Goal: Task Accomplishment & Management: Manage account settings

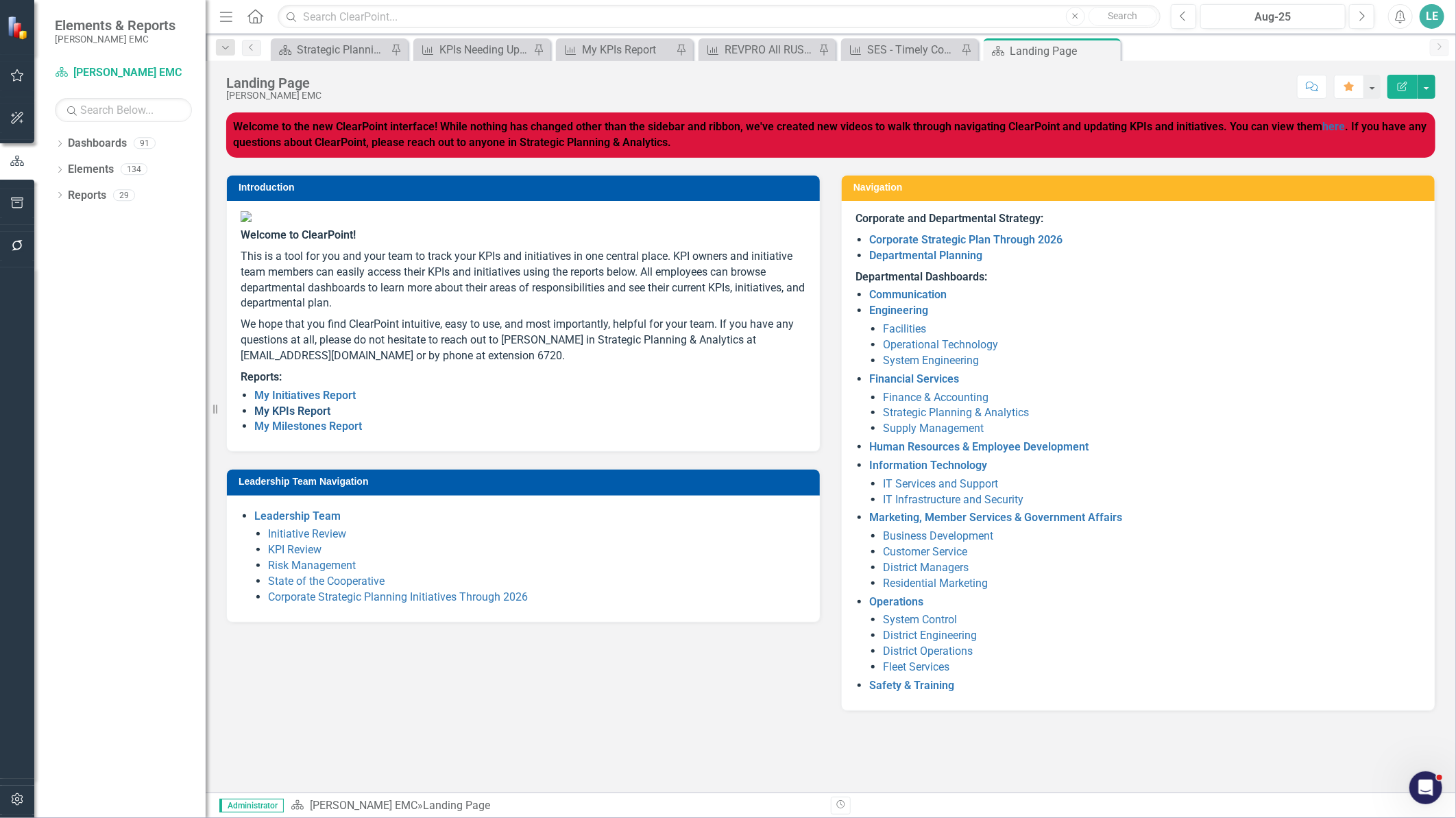
click at [273, 417] on link "My KPIs Report" at bounding box center [292, 411] width 76 height 13
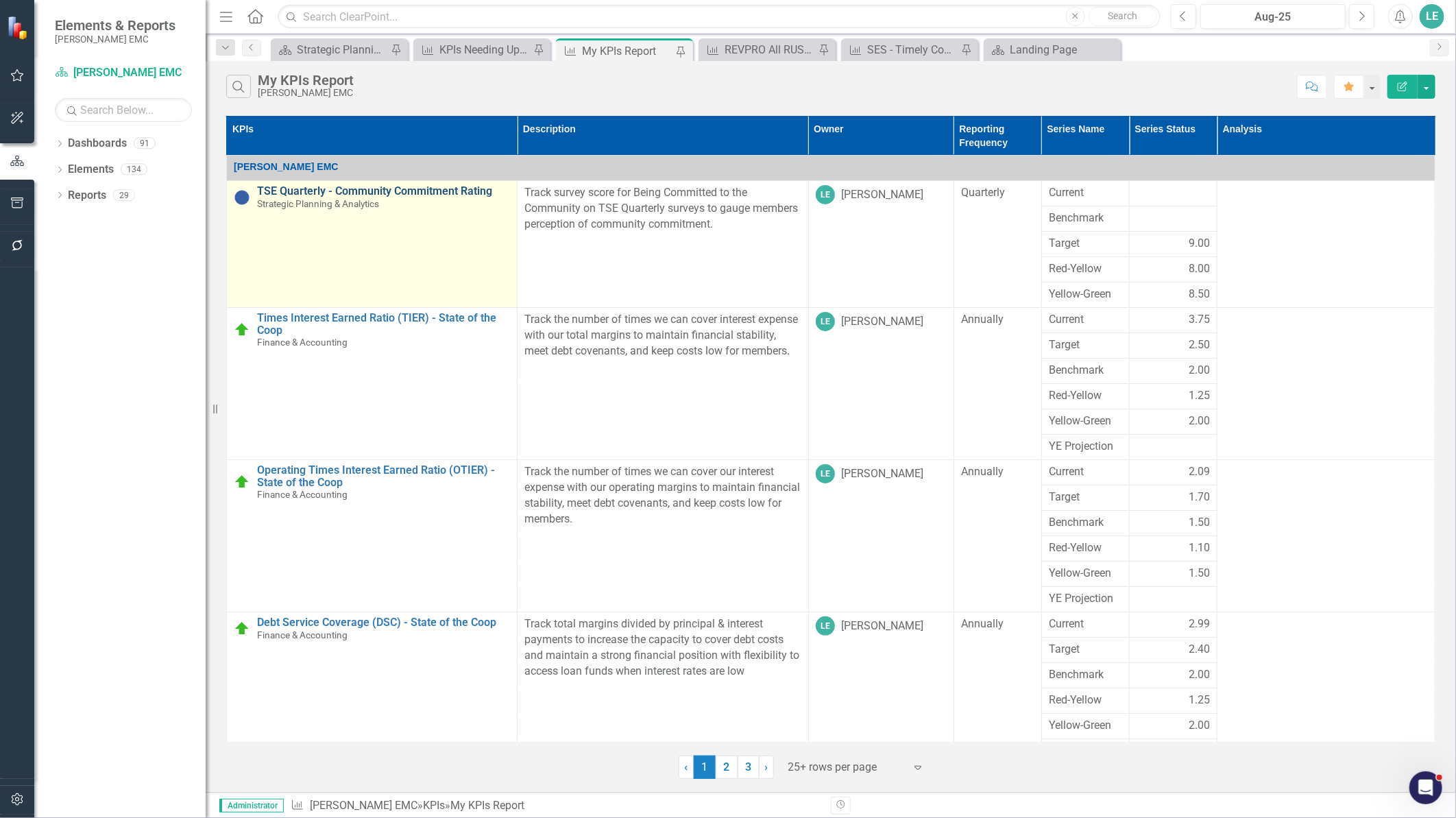
click at [306, 194] on link "TSE Quarterly - Community Commitment Rating" at bounding box center [383, 191] width 253 height 13
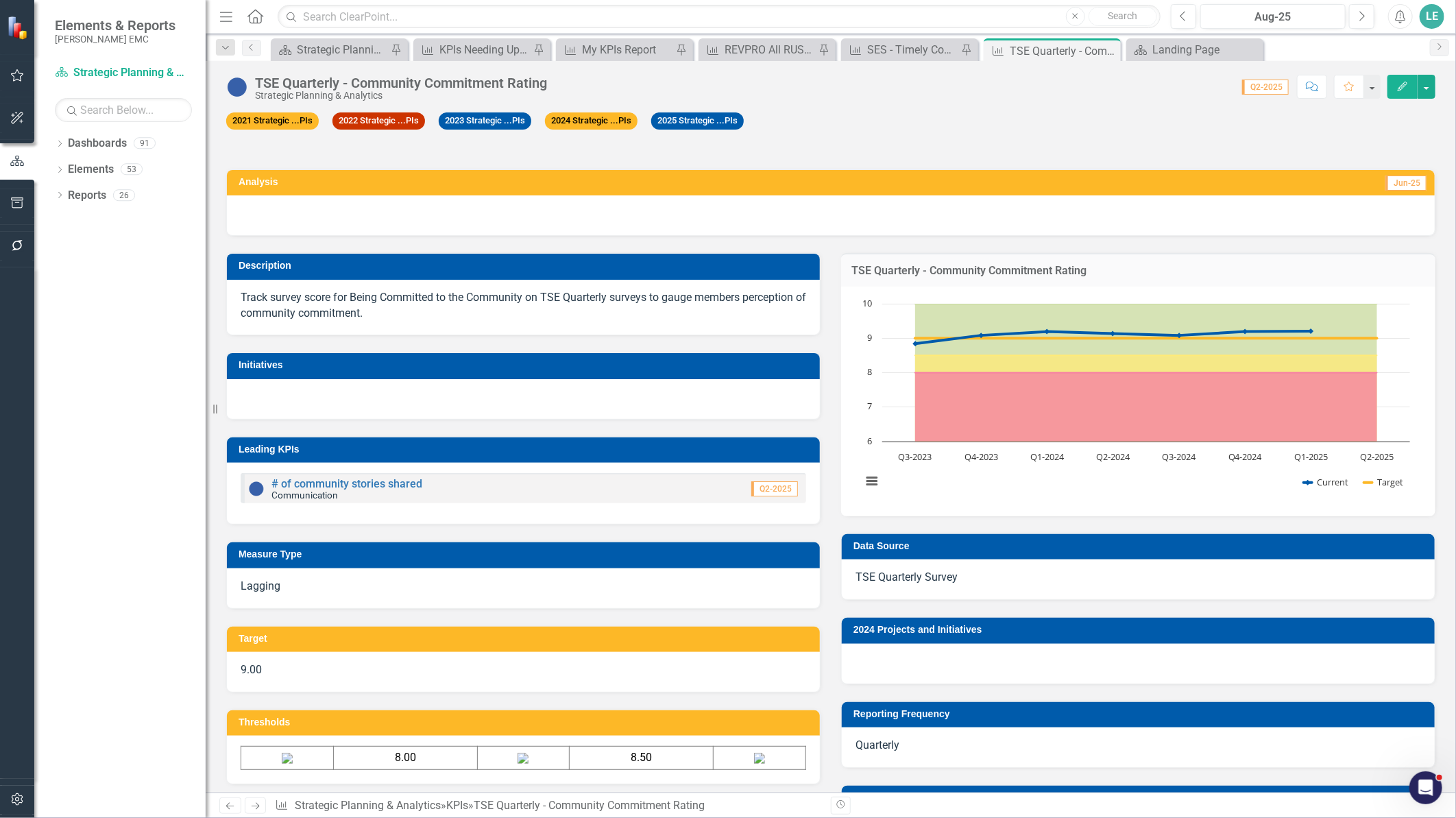
click at [18, 248] on icon "button" at bounding box center [17, 245] width 14 height 11
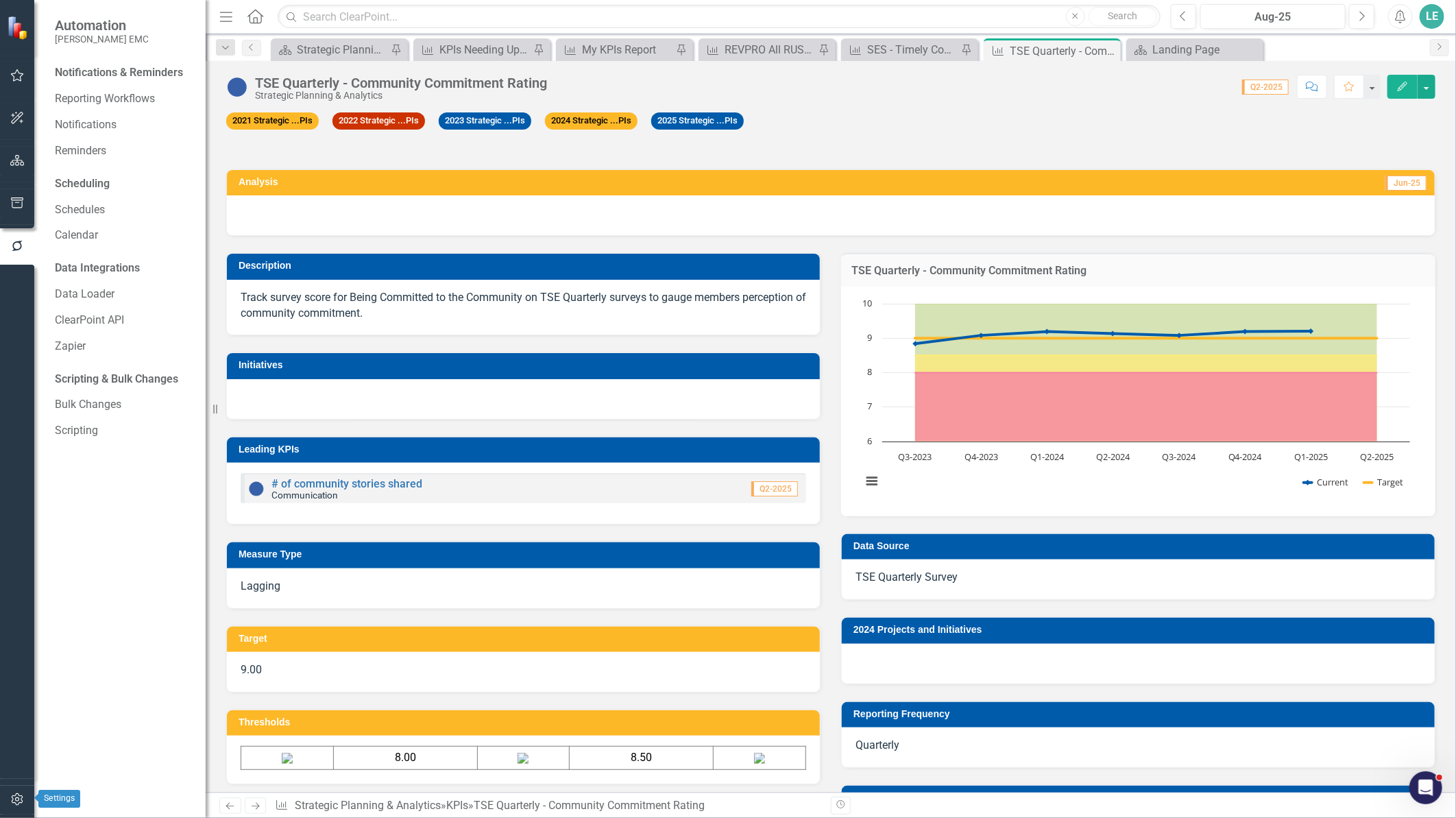
click at [13, 803] on icon "button" at bounding box center [17, 799] width 14 height 11
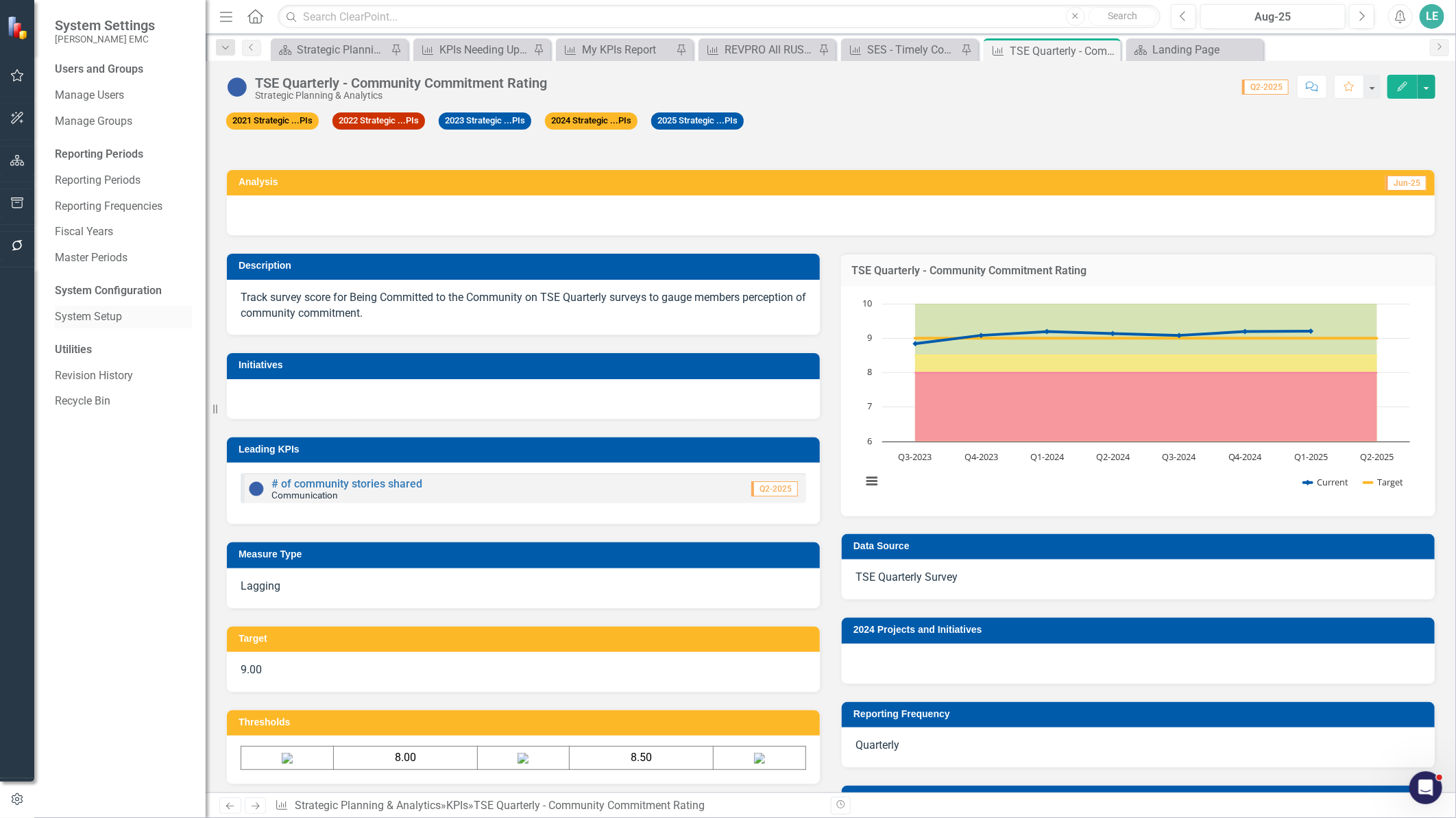
click at [113, 324] on link "System Setup" at bounding box center [123, 316] width 137 height 16
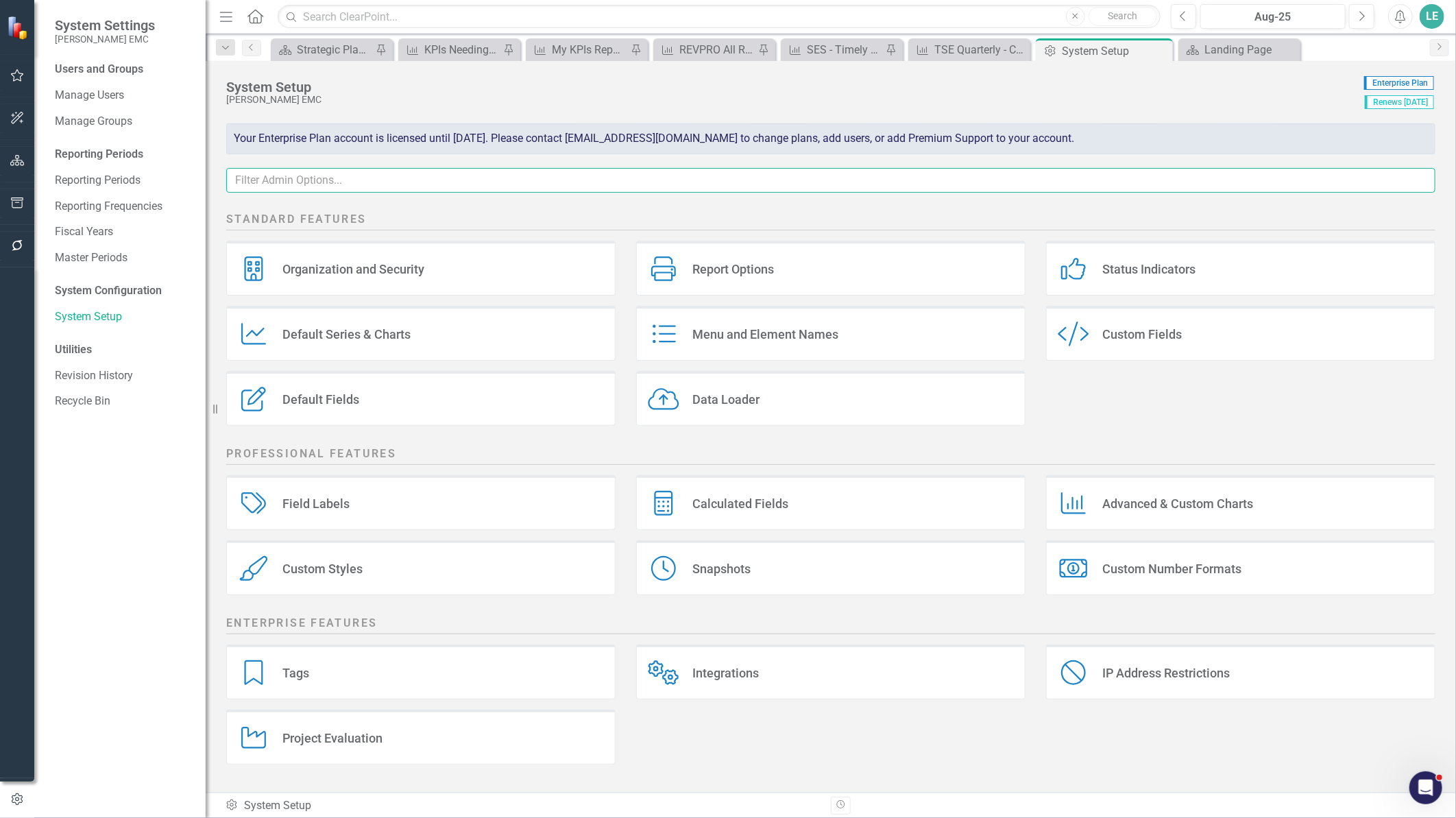
click at [491, 181] on input "text" at bounding box center [830, 180] width 1209 height 25
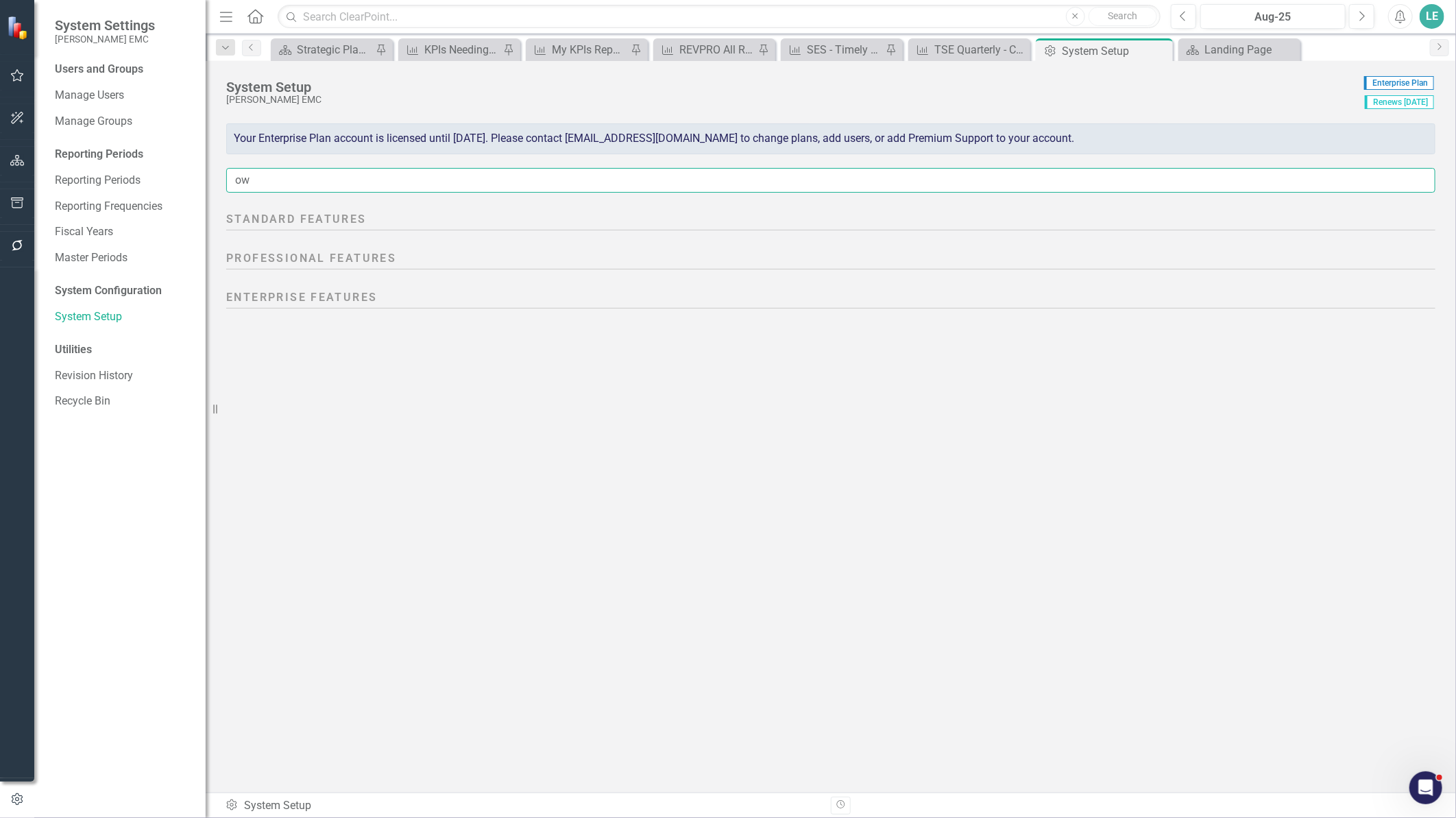
type input "o"
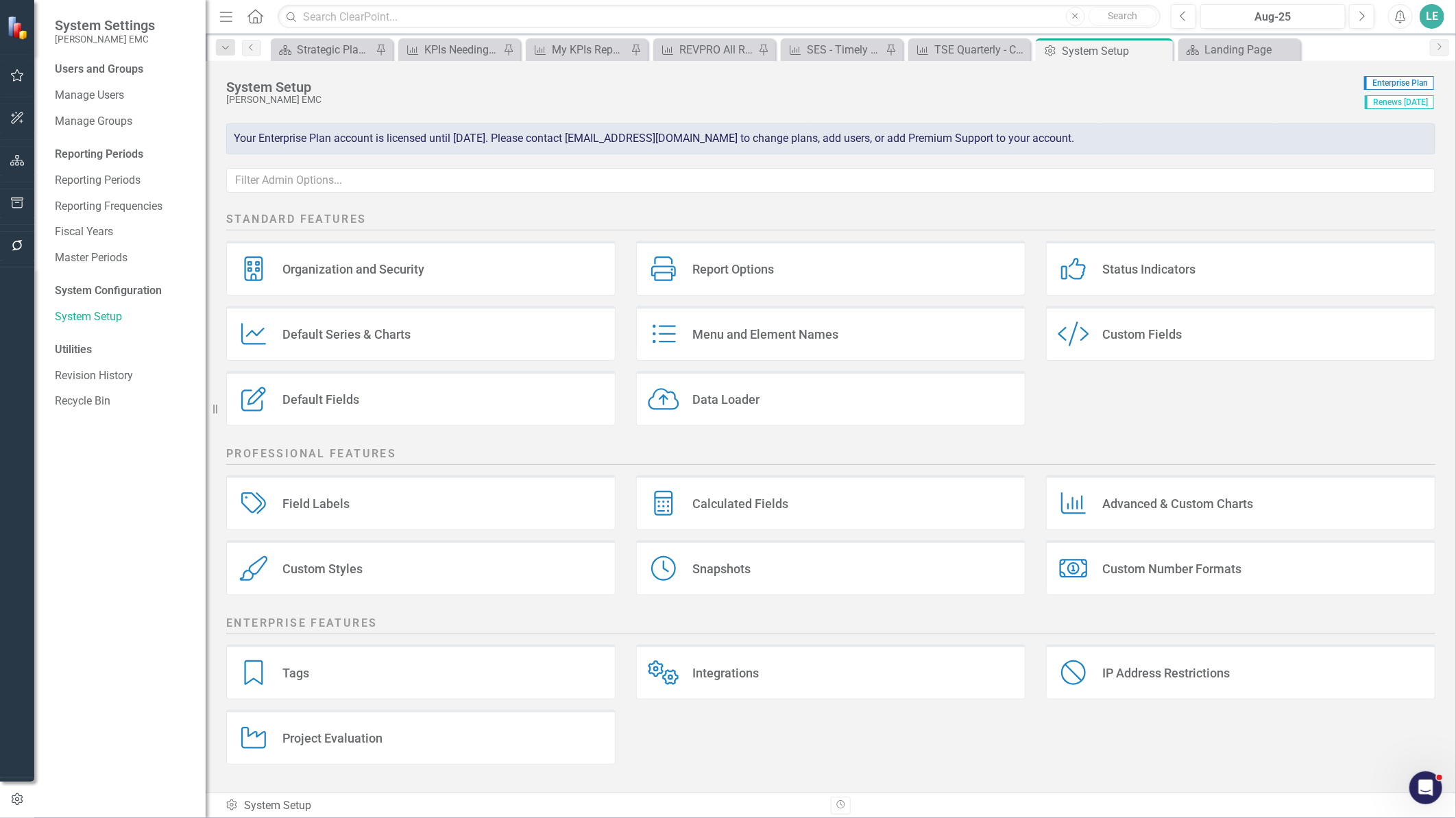
click at [676, 340] on icon "Menu and Element Names" at bounding box center [663, 333] width 32 height 24
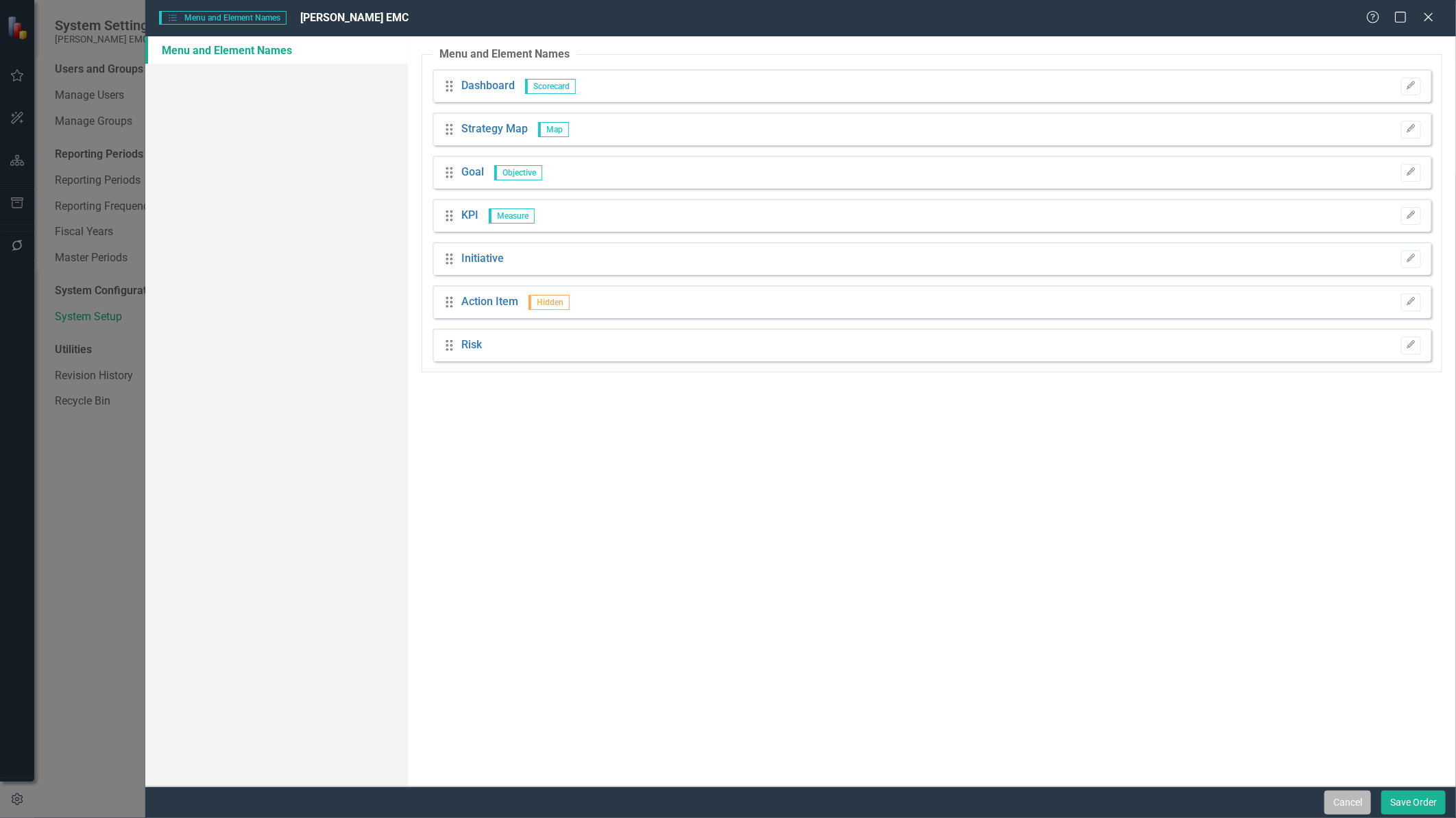
click at [1341, 810] on button "Cancel" at bounding box center [1347, 802] width 47 height 24
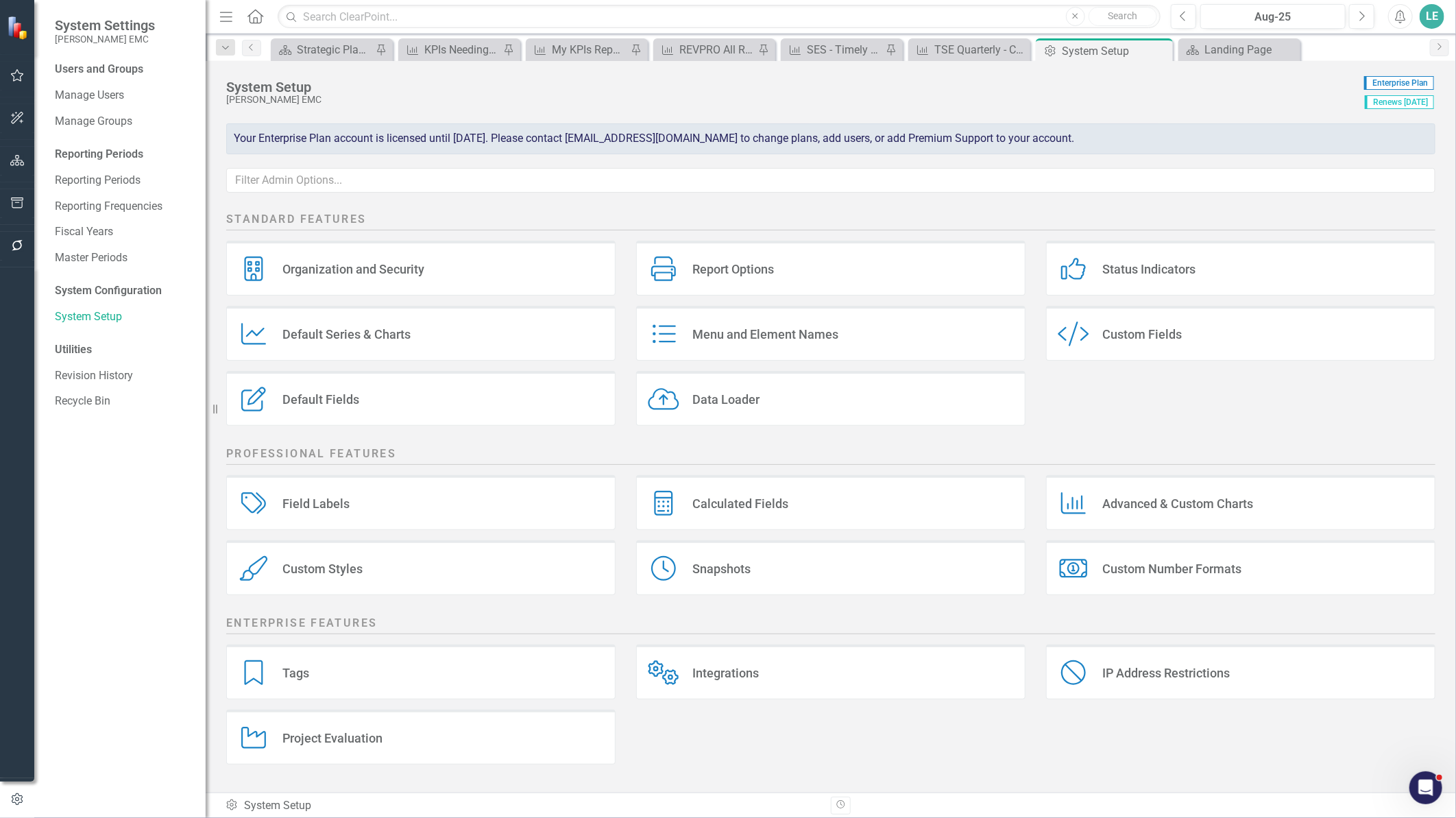
click at [1214, 337] on div "Custom Style Custom Fields" at bounding box center [1240, 333] width 389 height 55
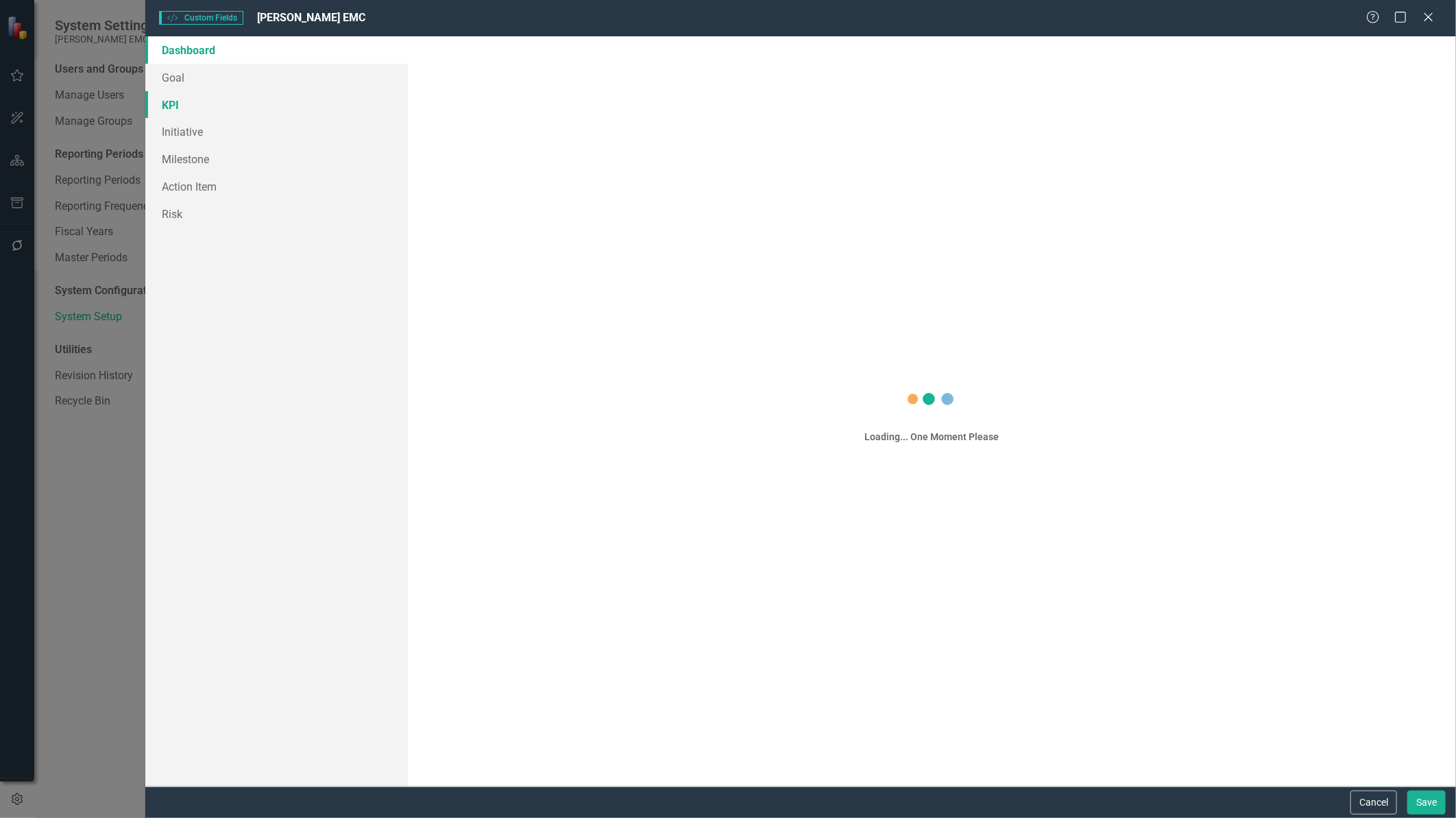
click at [218, 100] on link "KPI" at bounding box center [276, 104] width 262 height 27
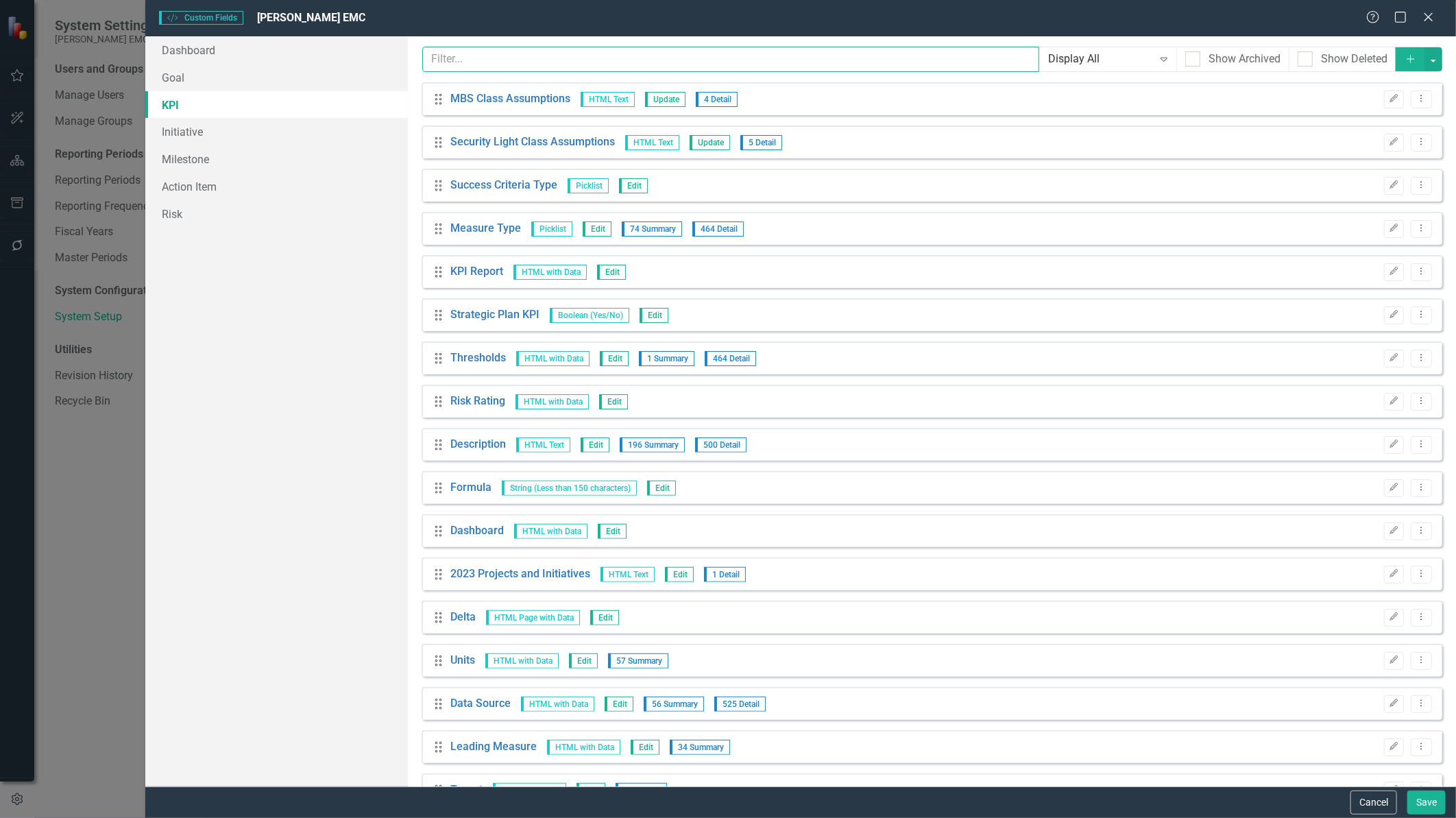
click at [522, 69] on input "text" at bounding box center [731, 59] width 617 height 25
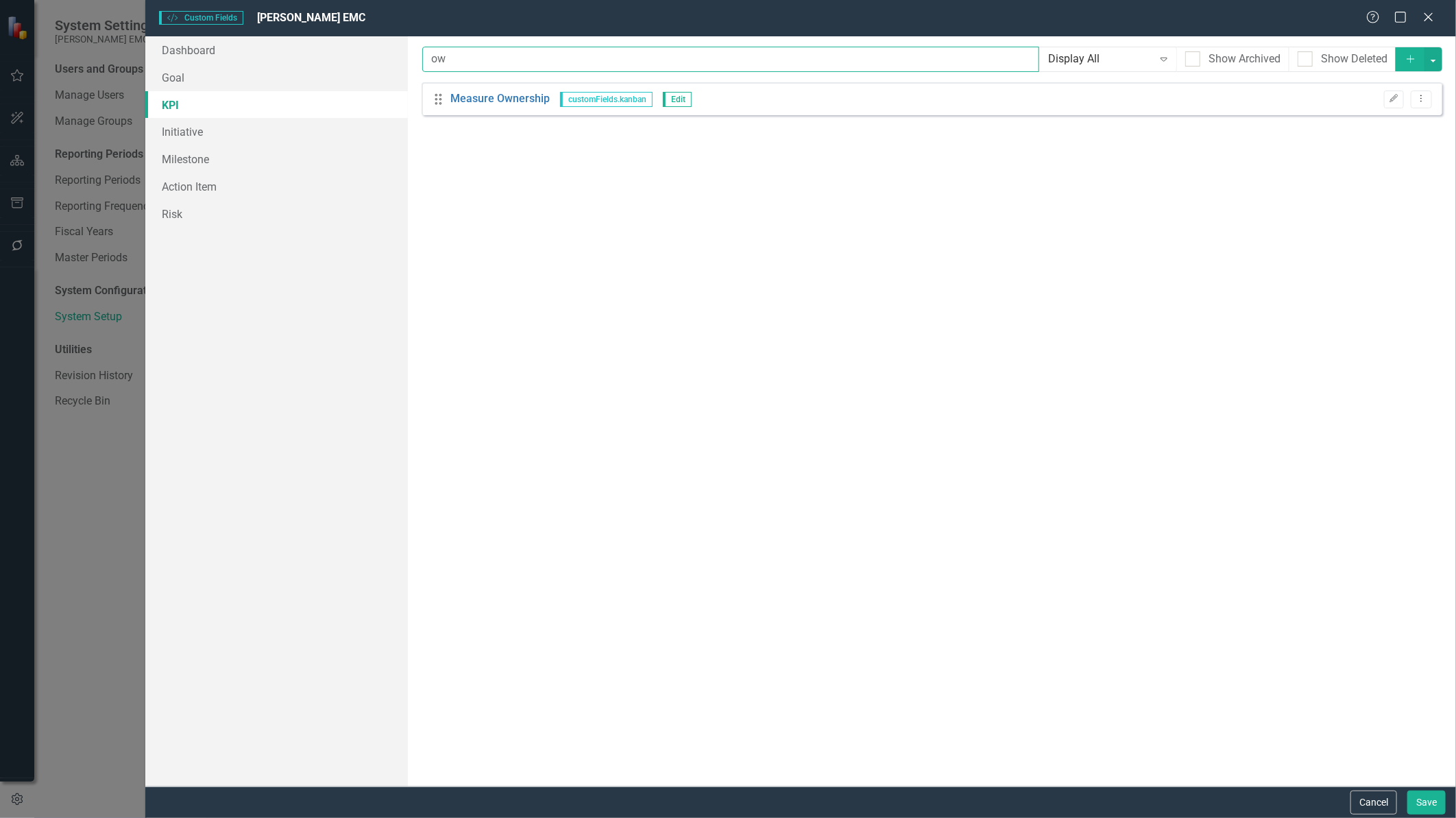
type input "o"
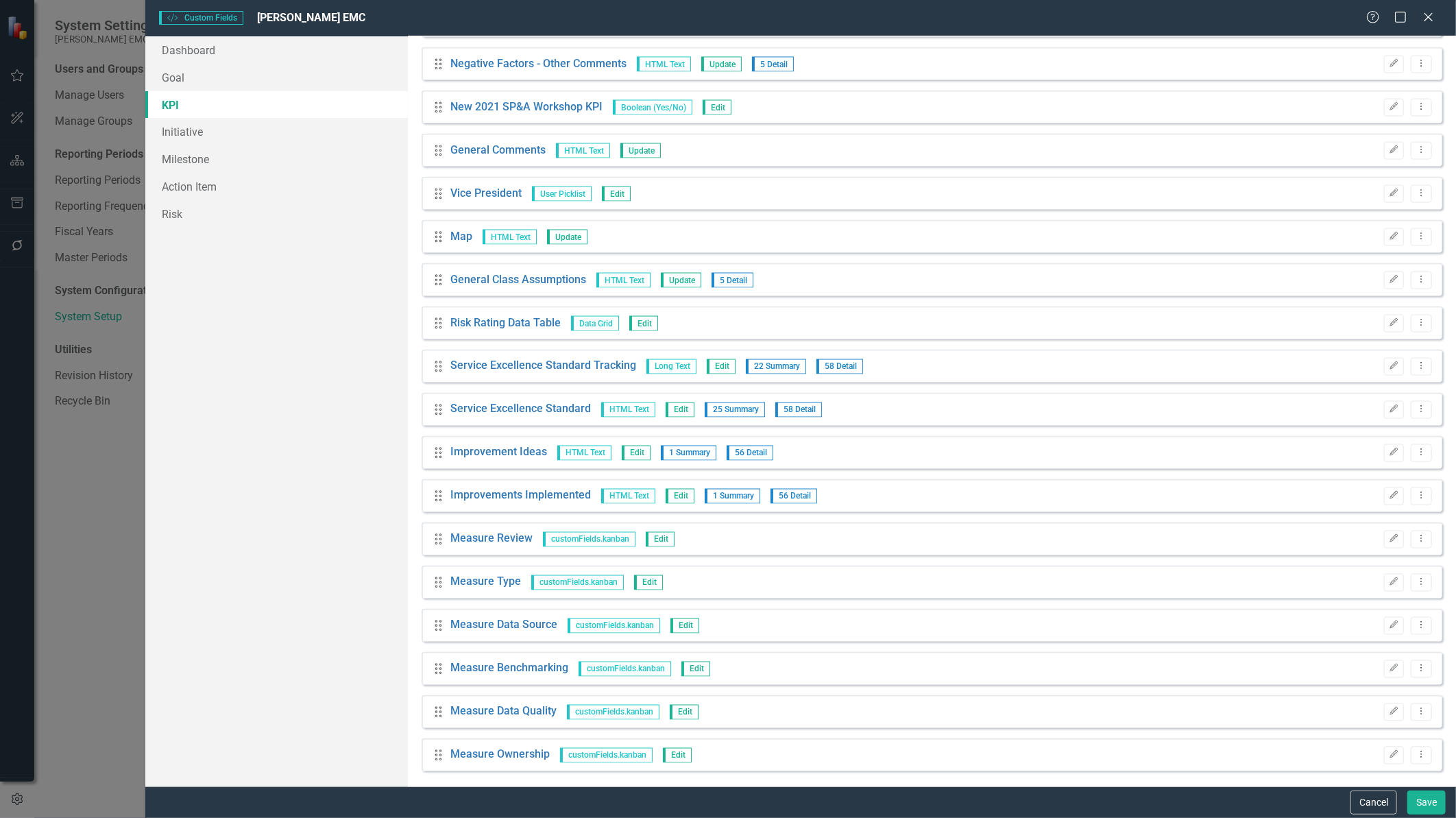
scroll to position [1335, 0]
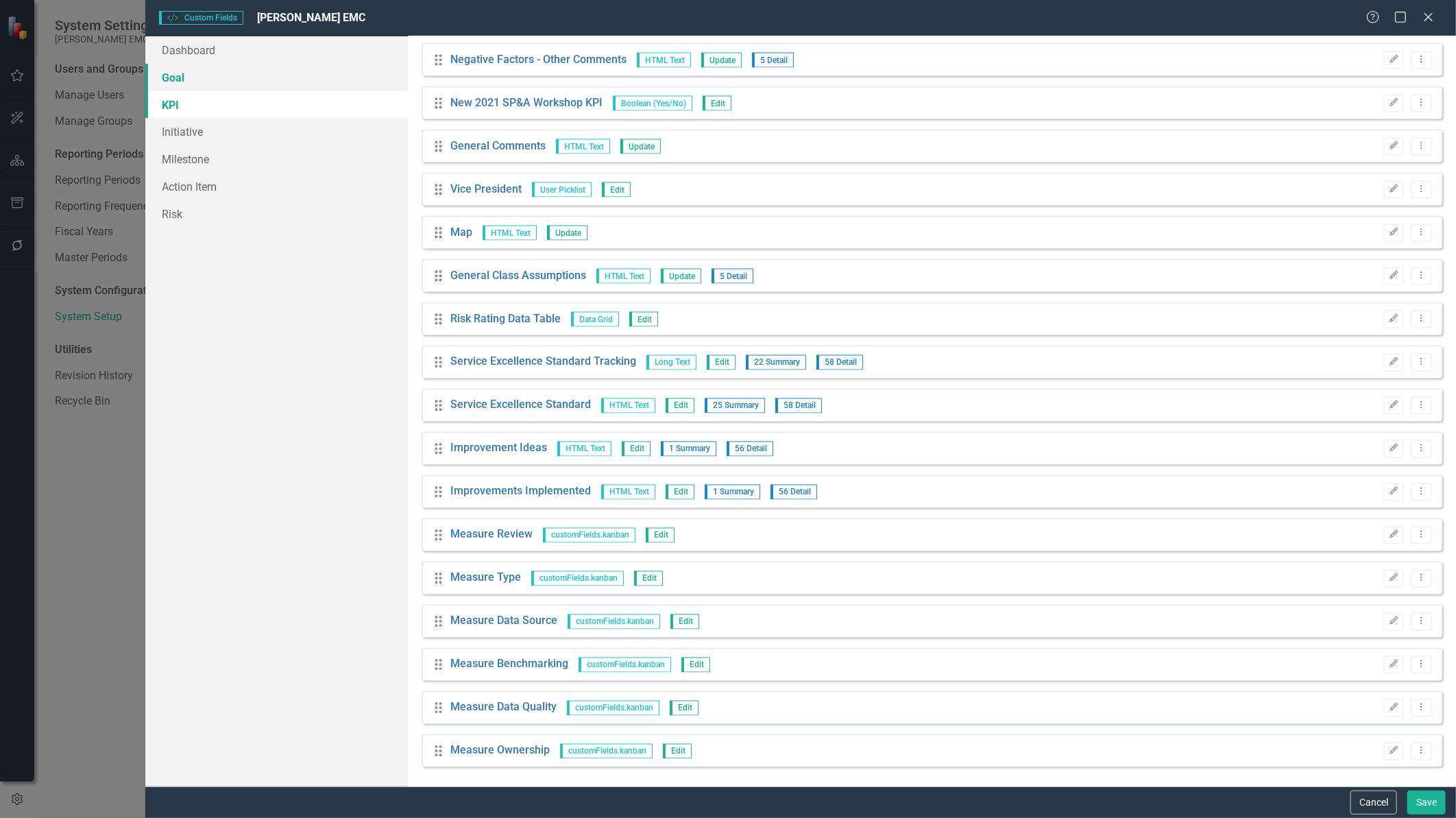
click at [199, 71] on link "Goal" at bounding box center [276, 77] width 262 height 27
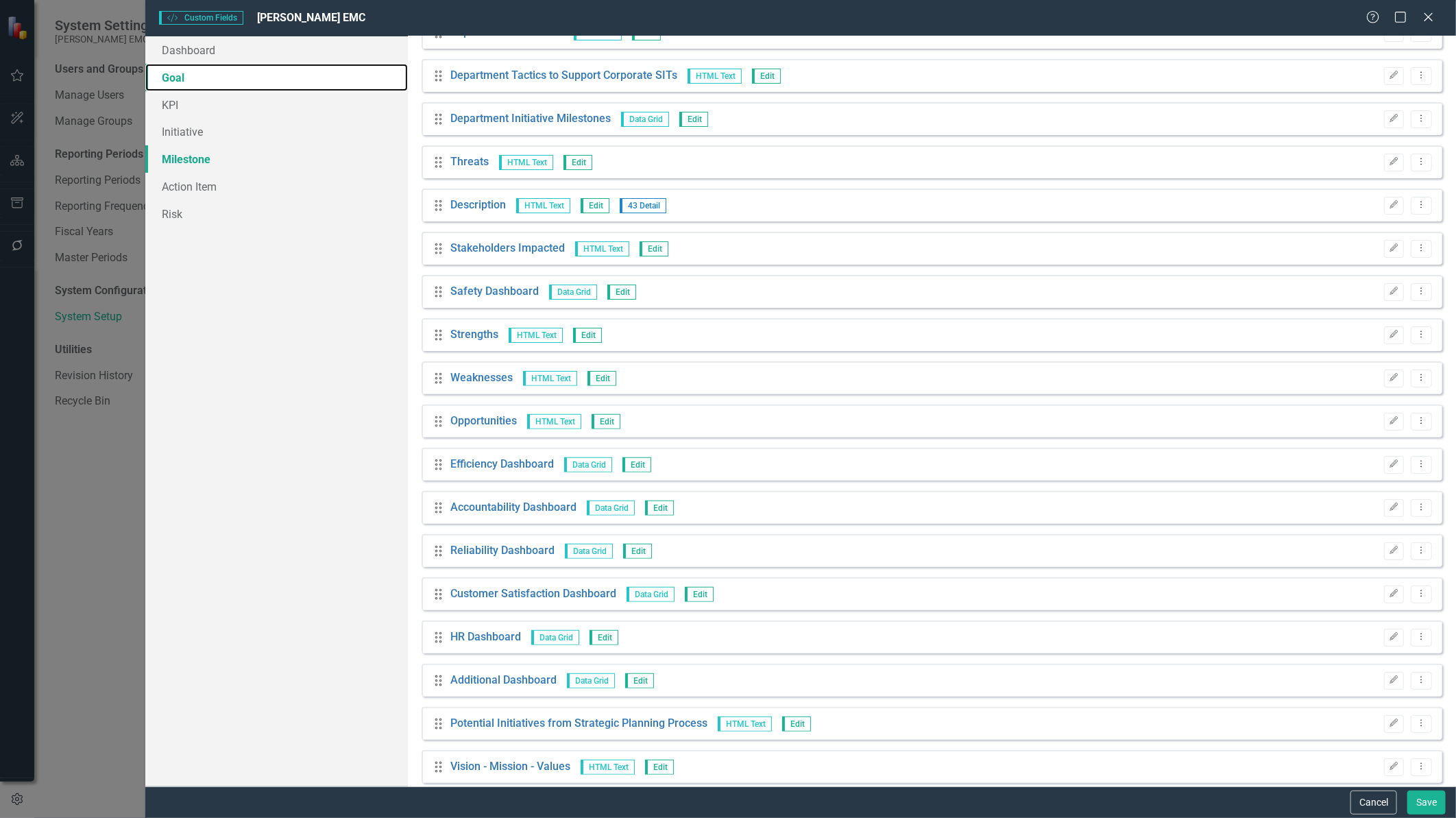
scroll to position [0, 0]
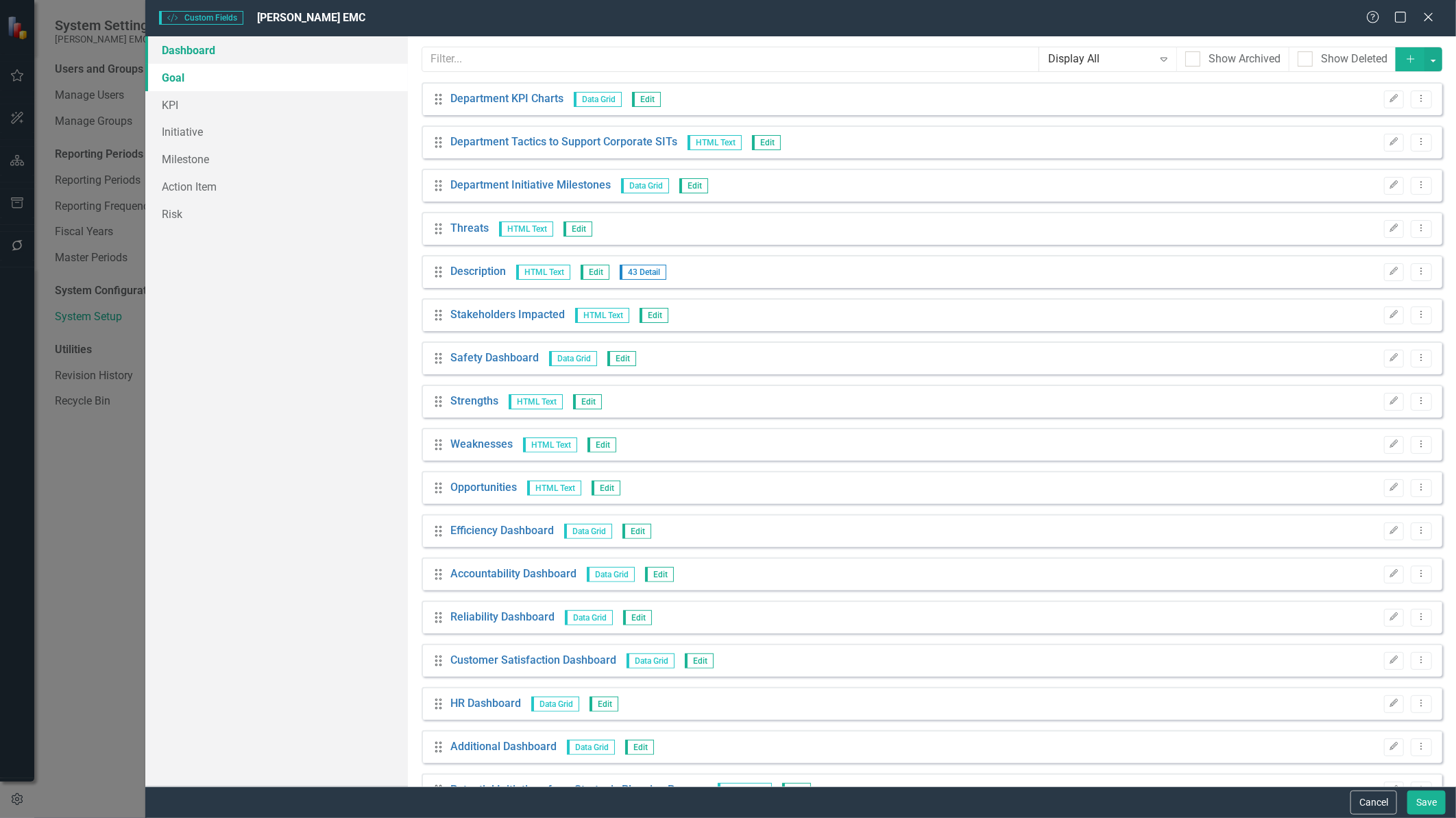
click at [213, 46] on link "Dashboard" at bounding box center [276, 50] width 262 height 27
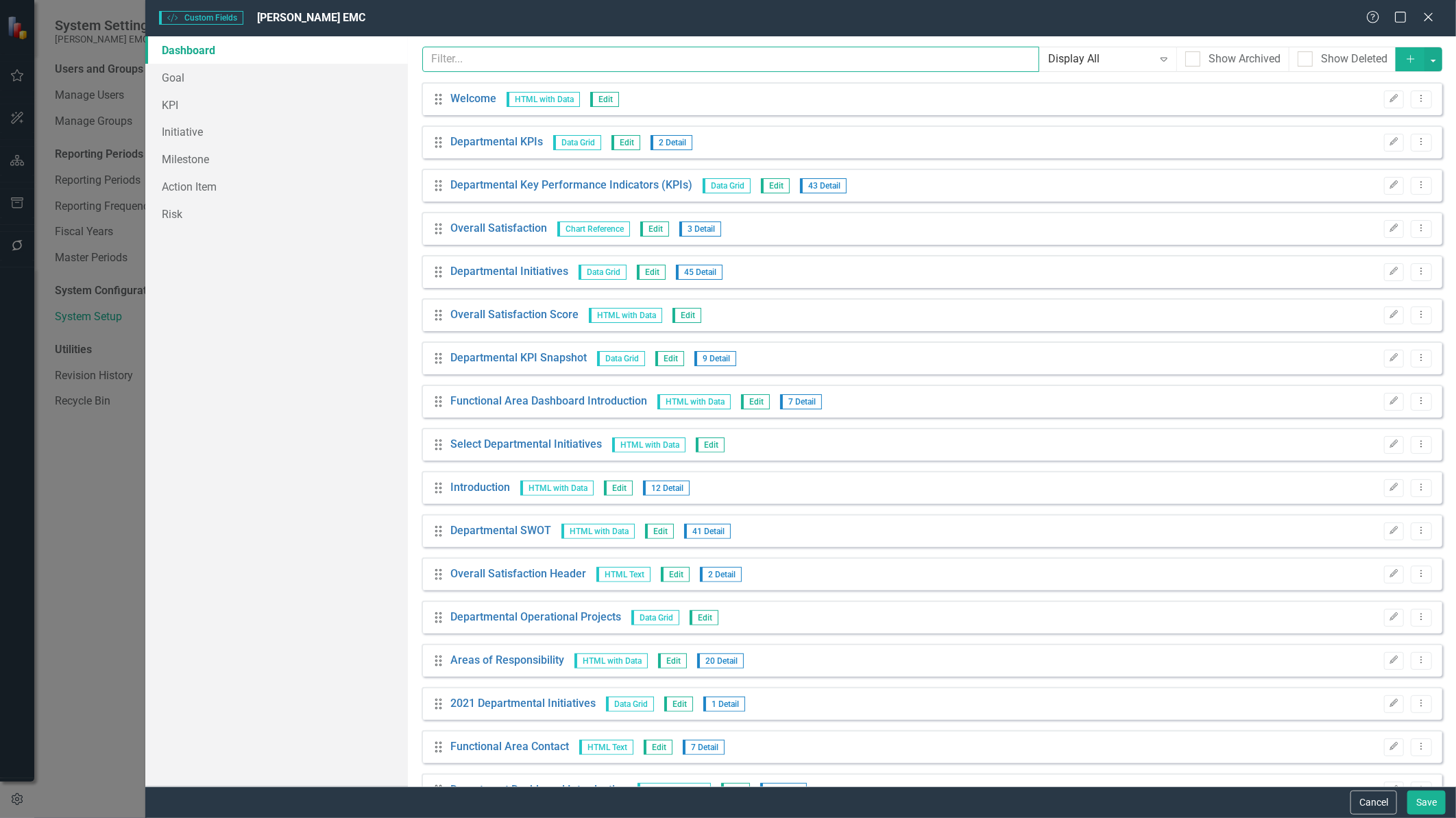
click at [481, 57] on input "text" at bounding box center [731, 59] width 617 height 25
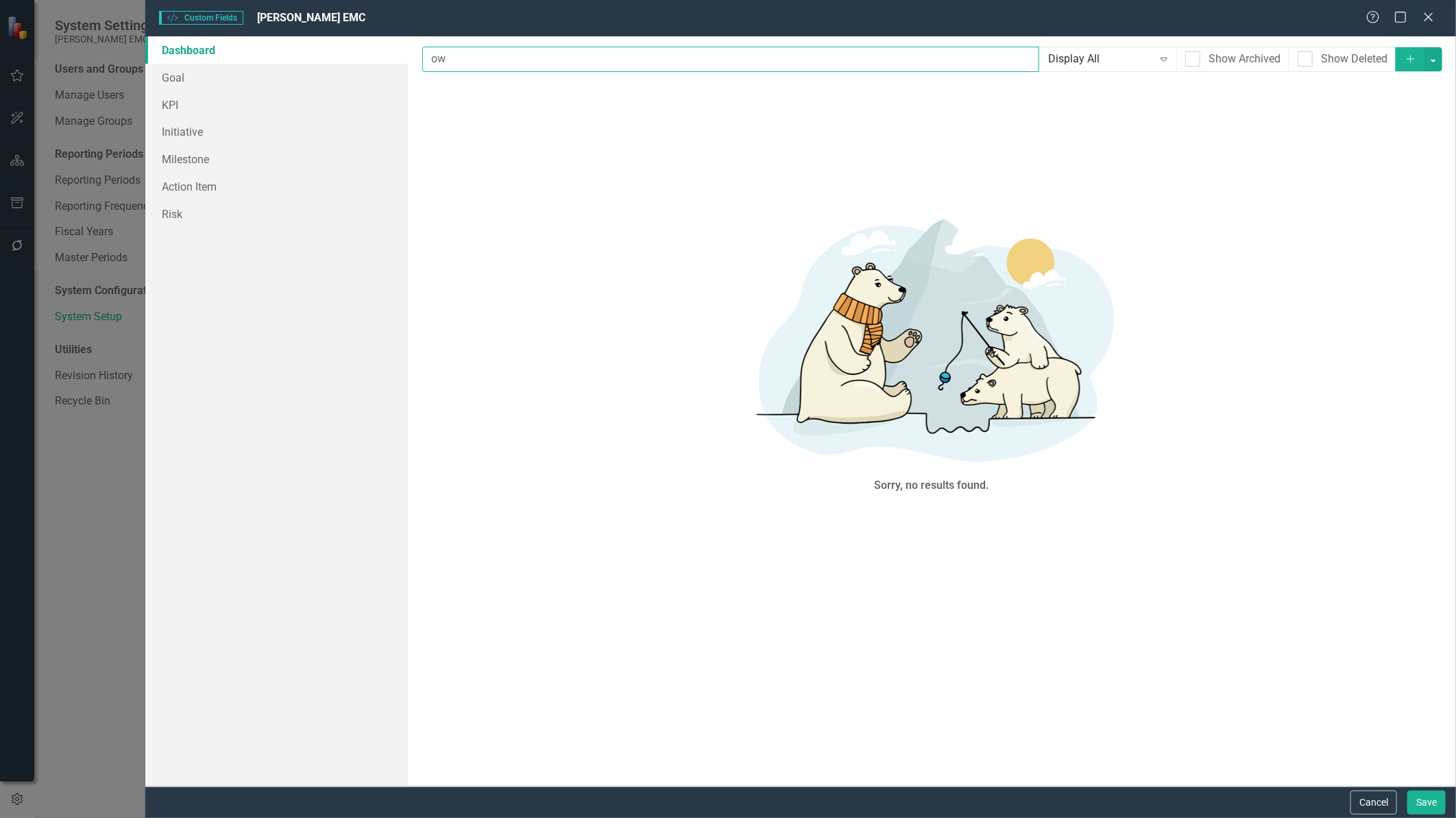
type input "o"
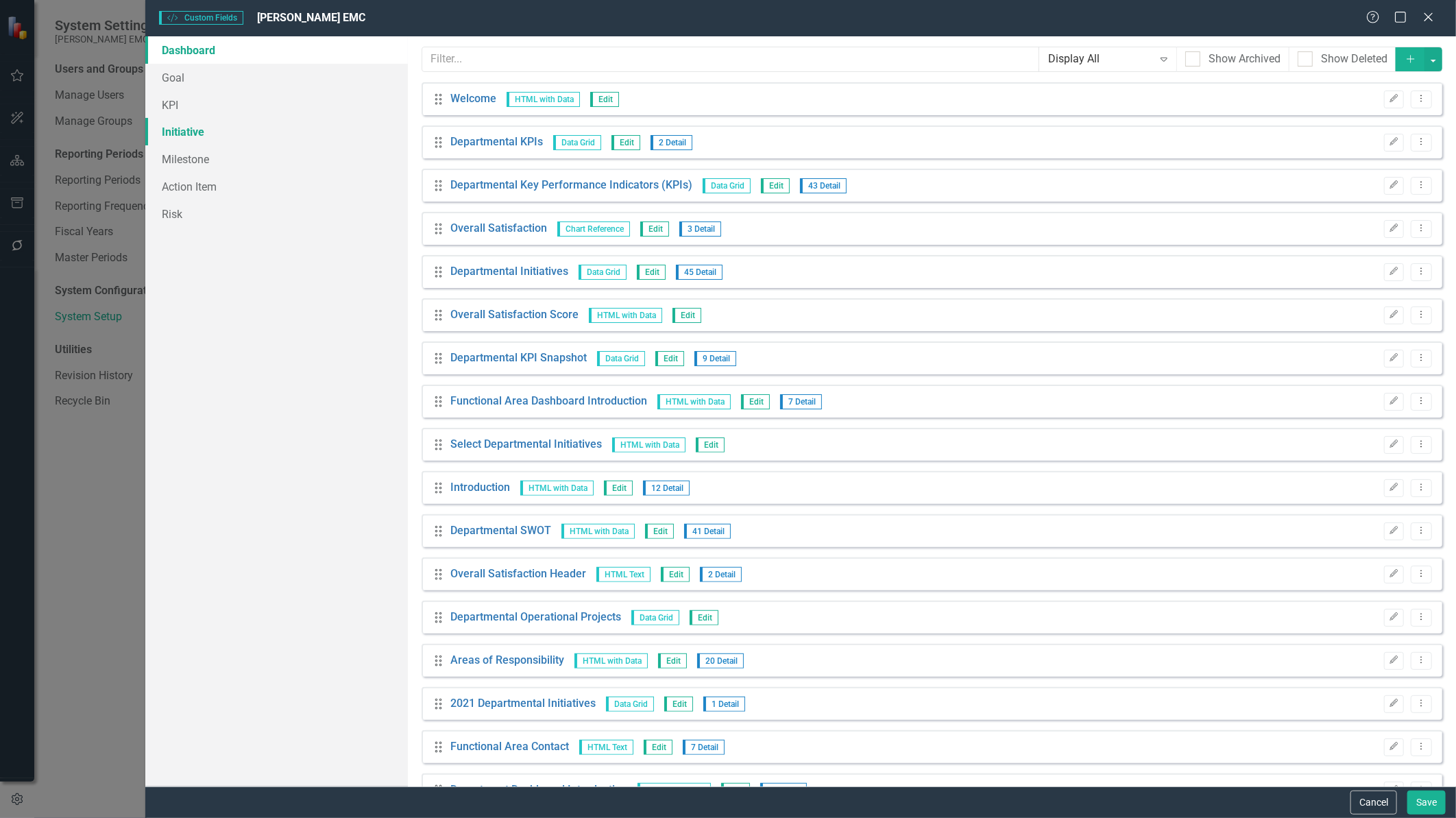
click at [225, 132] on link "Initiative" at bounding box center [276, 132] width 262 height 27
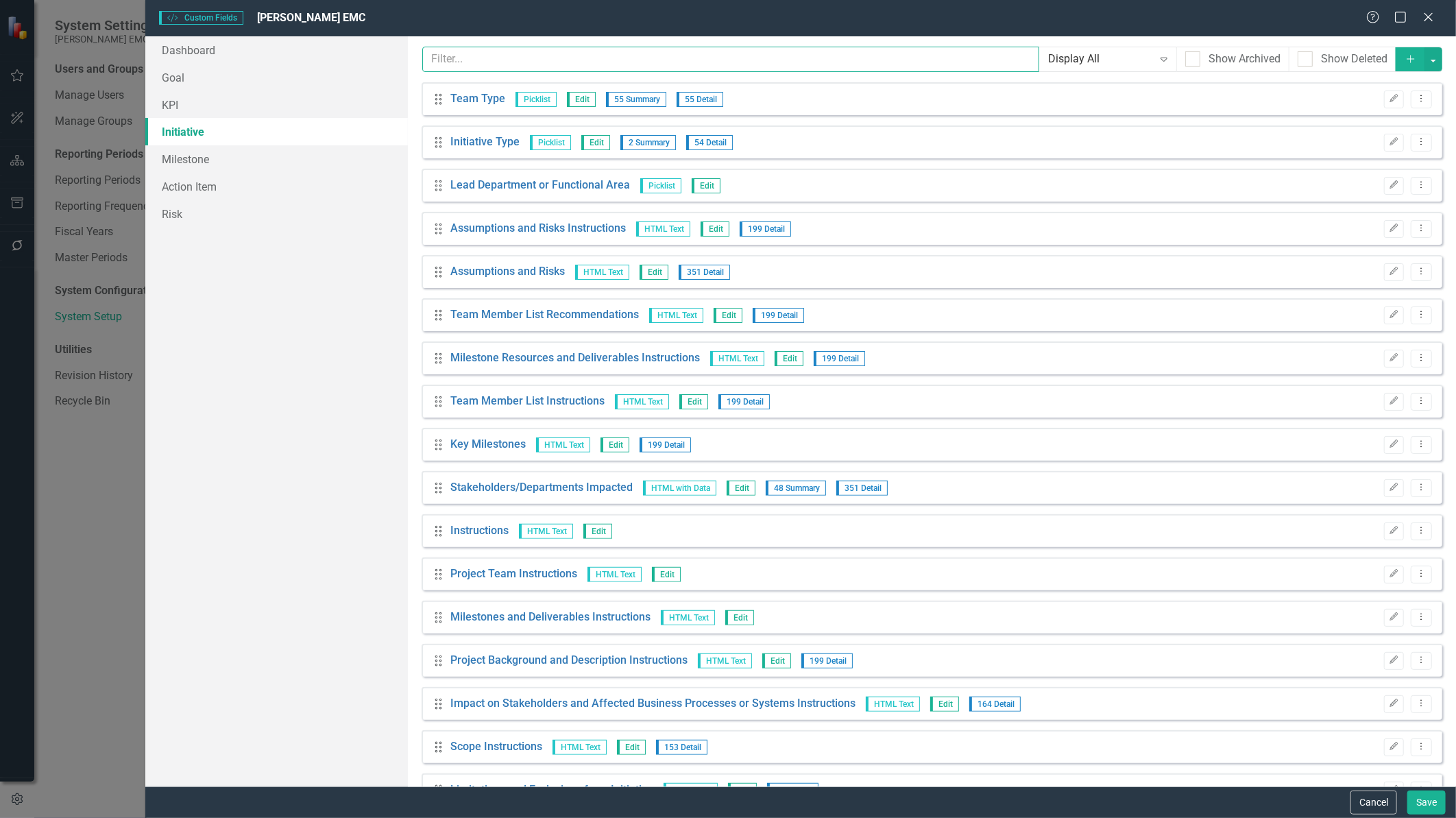
click at [474, 63] on input "text" at bounding box center [731, 59] width 617 height 25
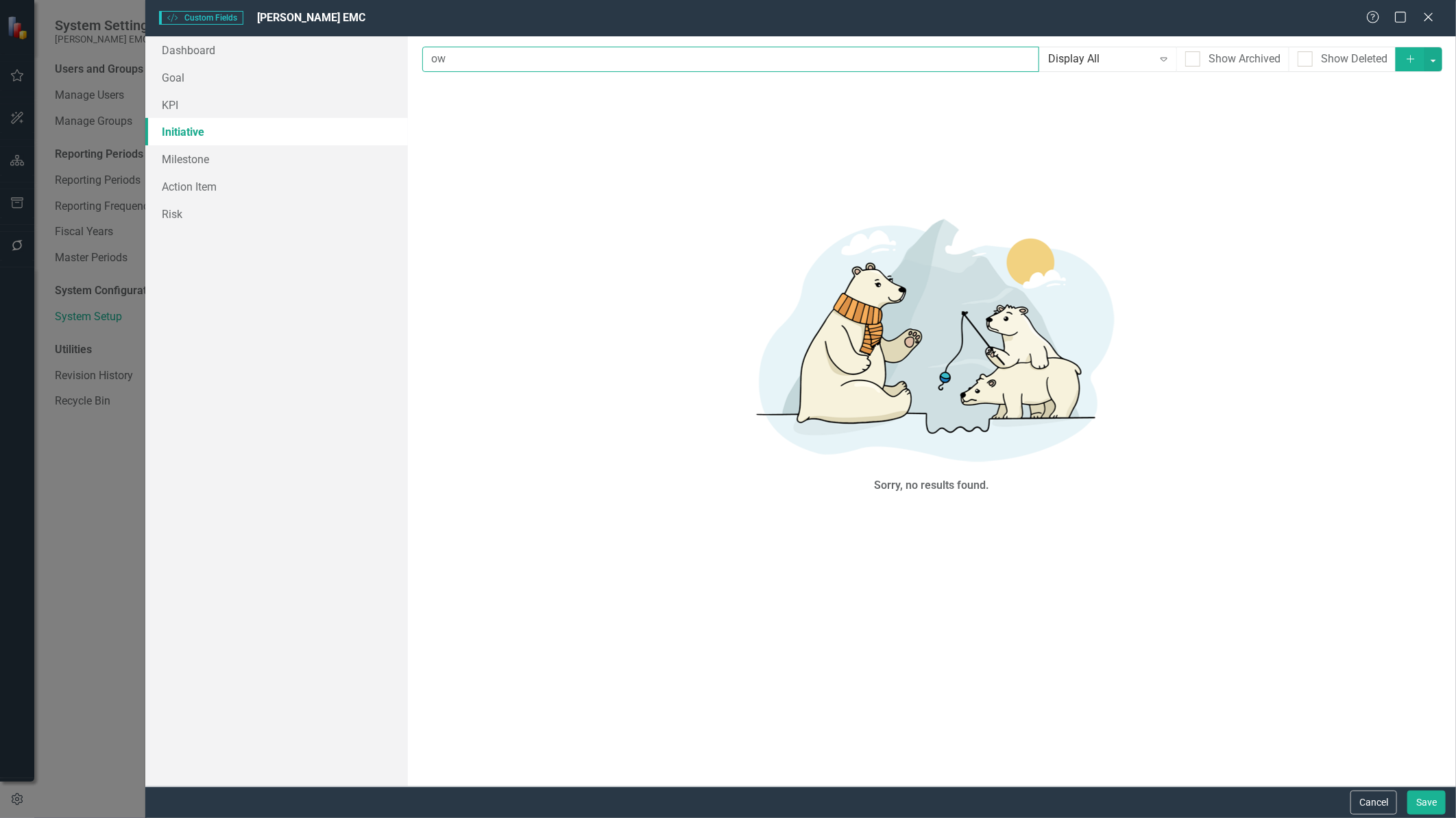
type input "o"
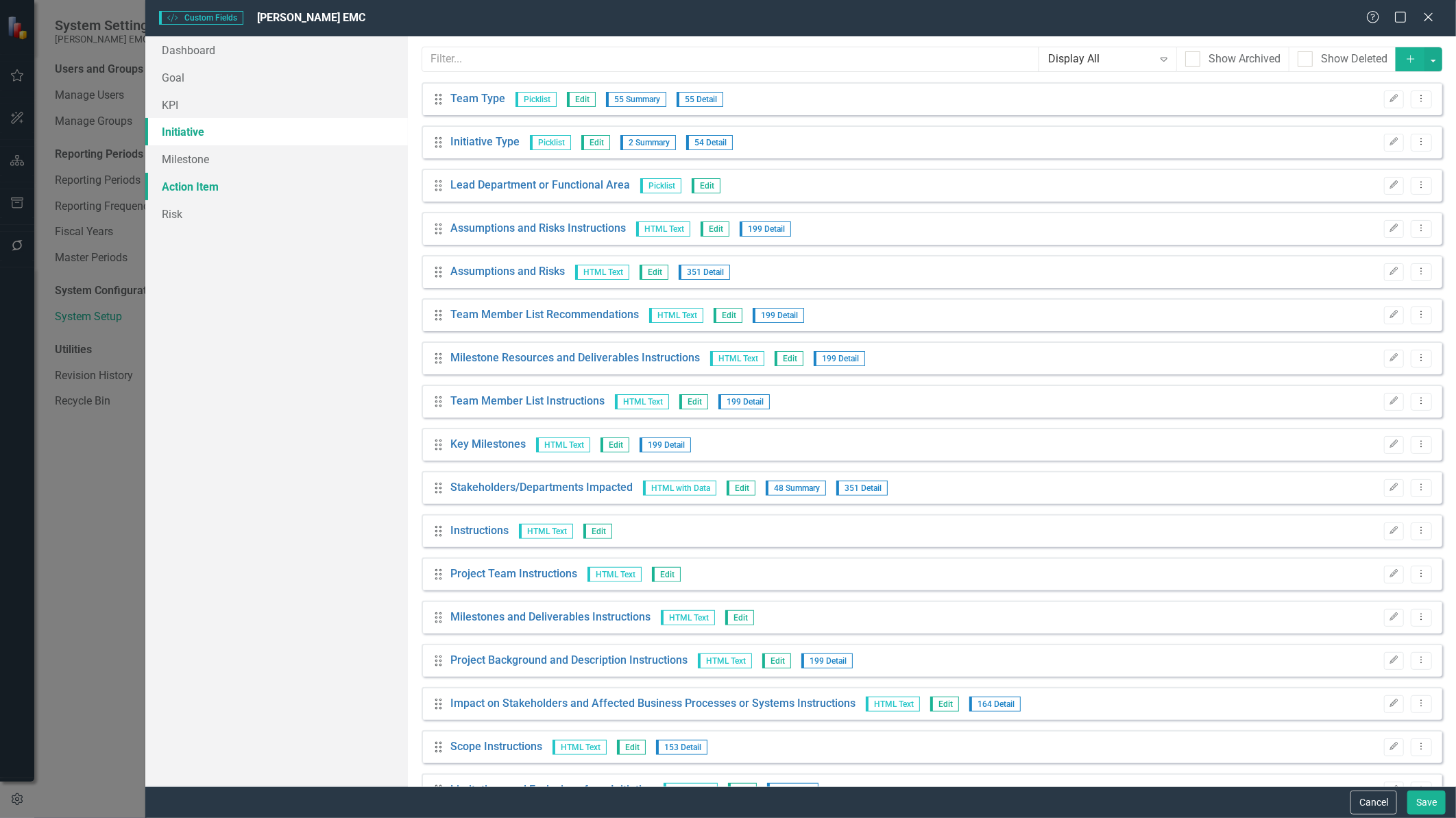
click at [204, 180] on link "Action Item" at bounding box center [276, 186] width 262 height 27
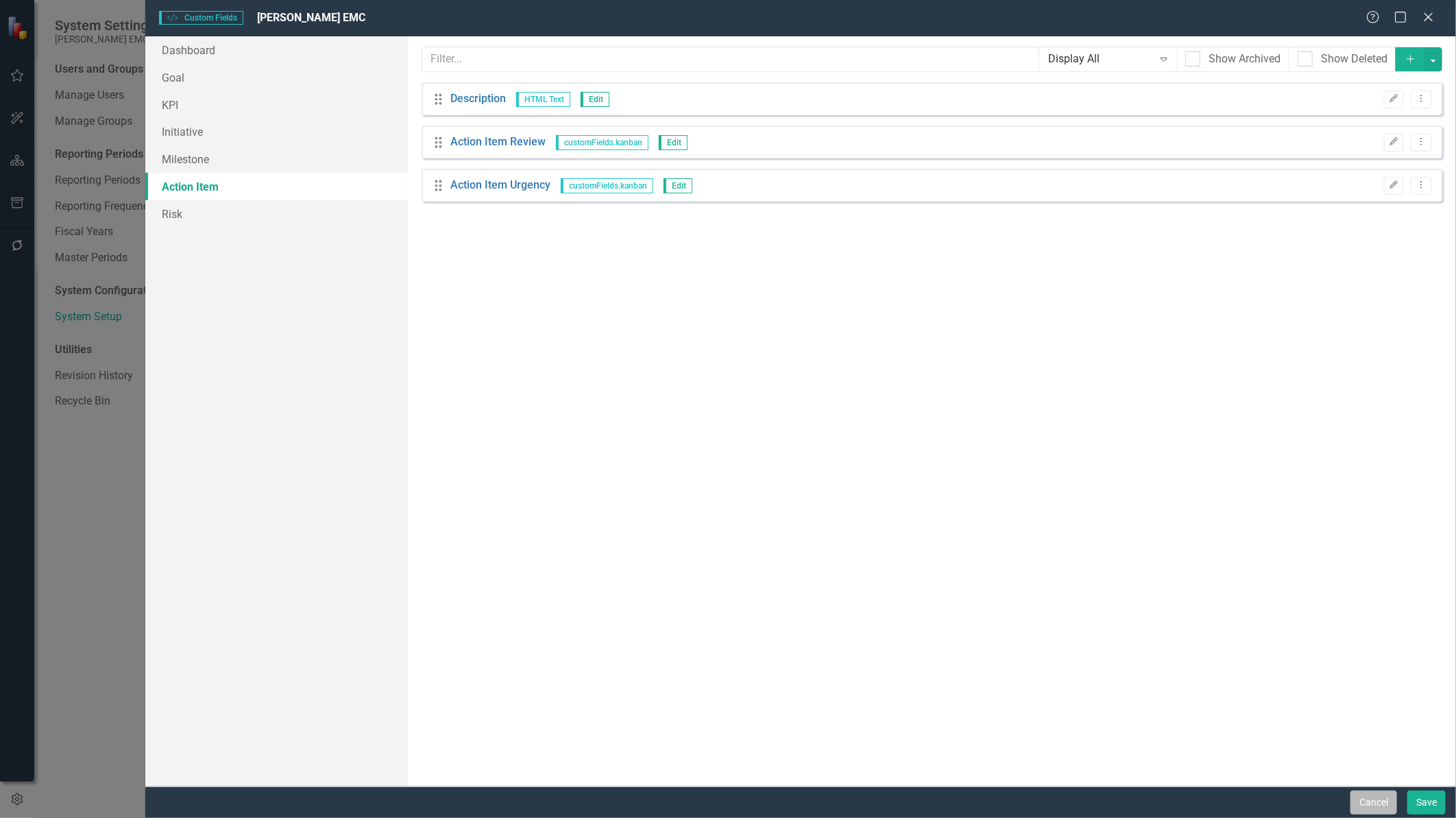
click at [1364, 804] on button "Cancel" at bounding box center [1373, 802] width 47 height 24
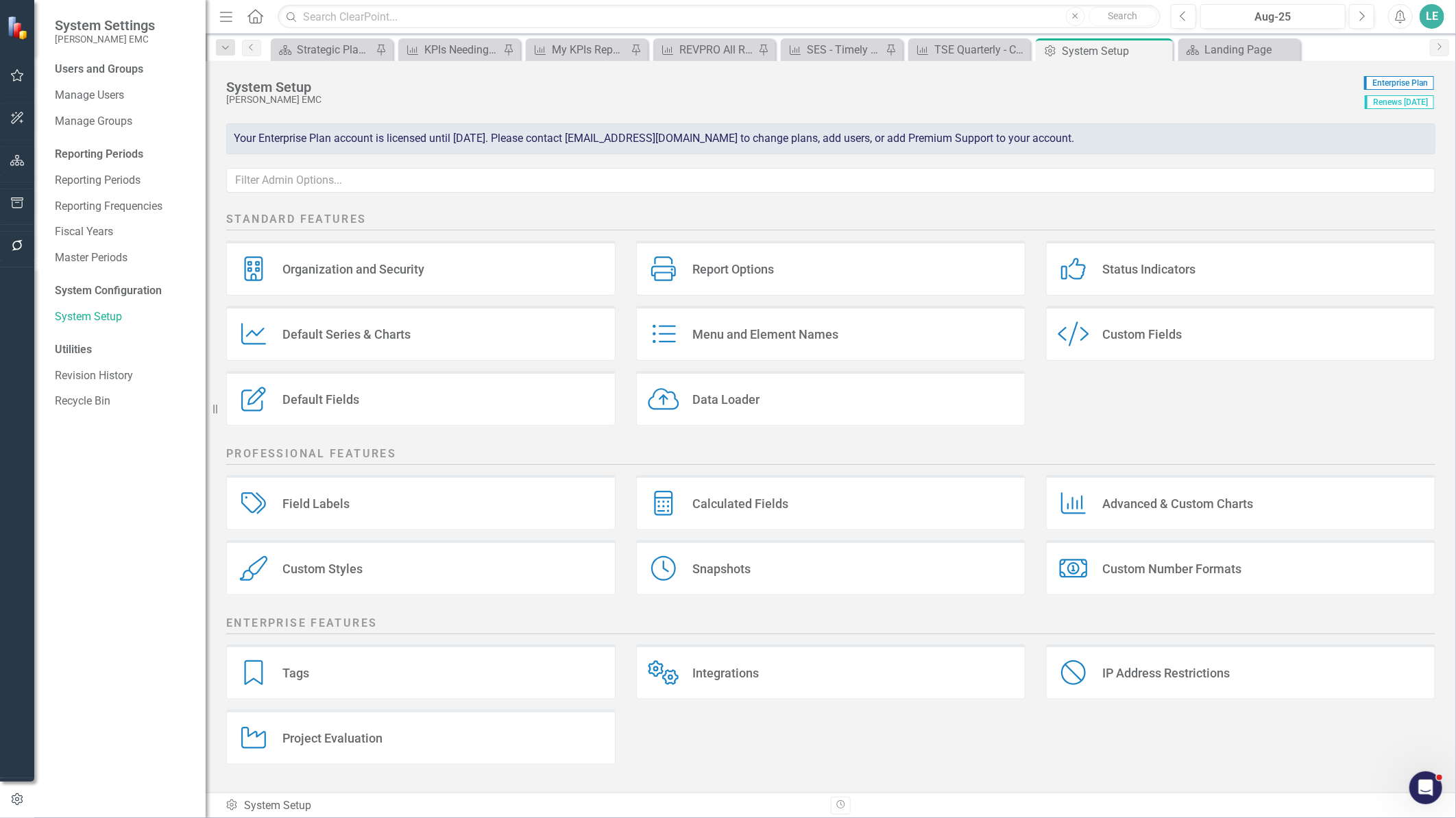
click at [309, 407] on div "Default Fields" at bounding box center [321, 399] width 77 height 16
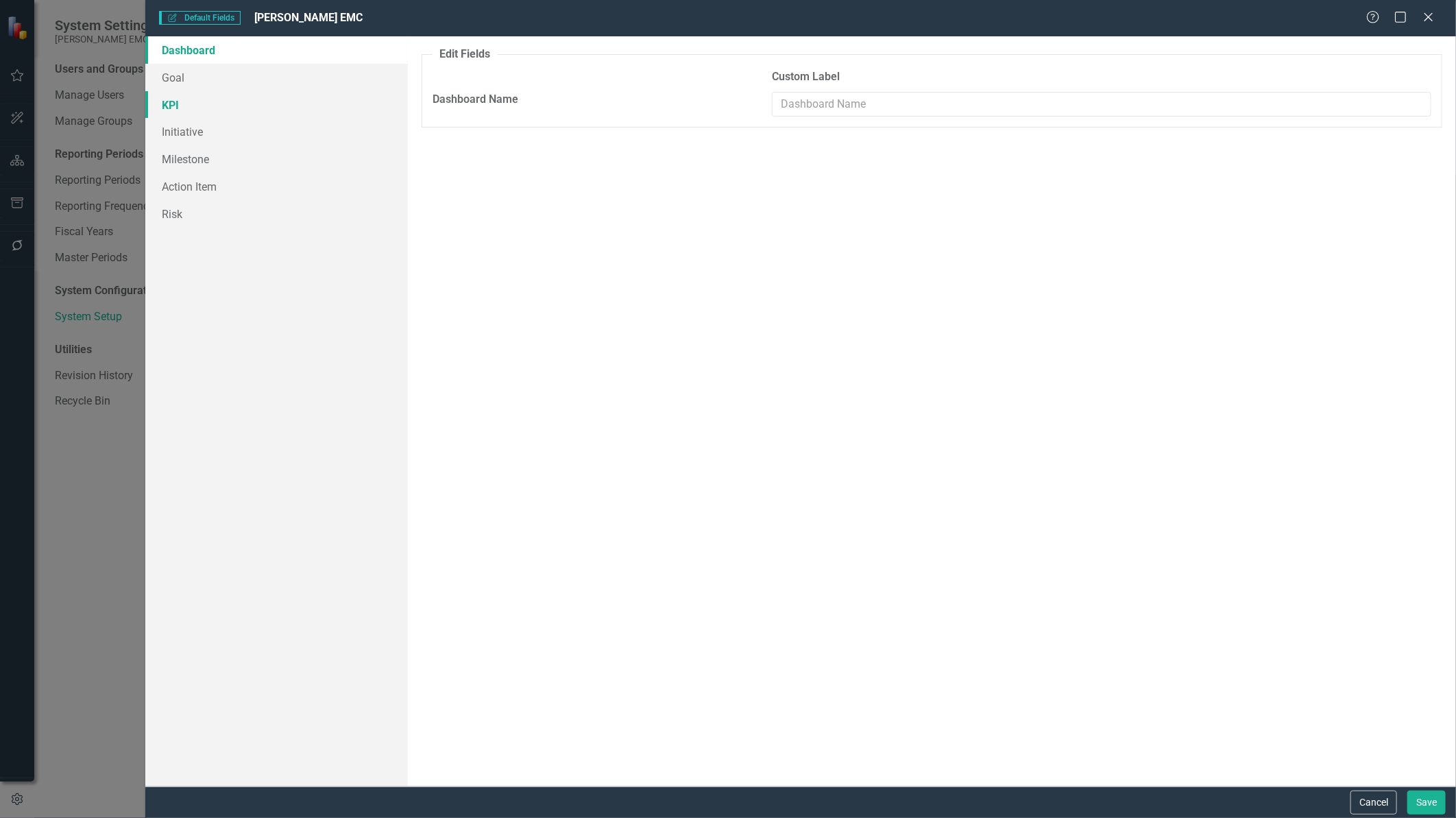
click at [170, 115] on link "KPI" at bounding box center [276, 104] width 262 height 27
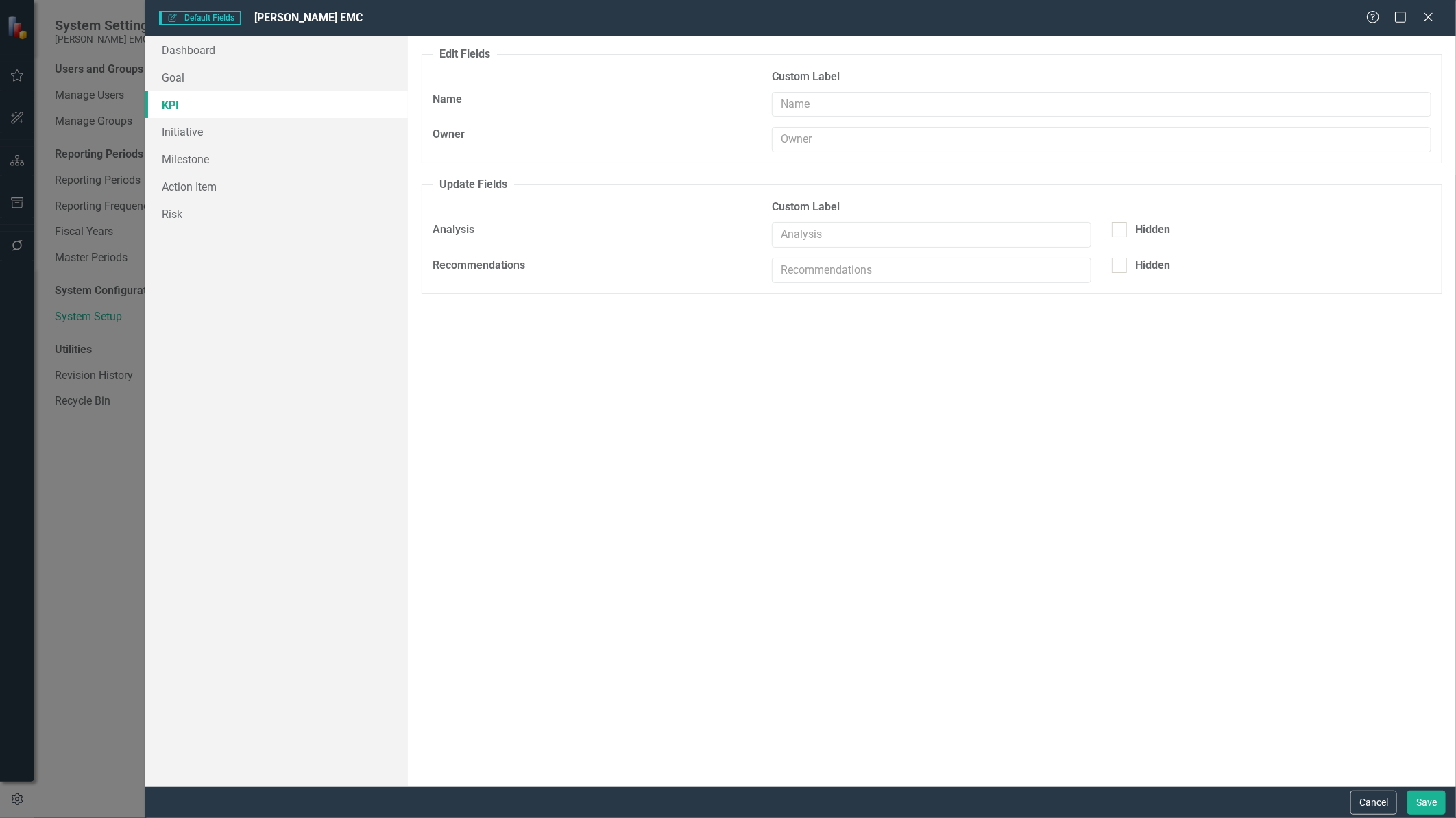
click at [866, 154] on div at bounding box center [1101, 145] width 680 height 35
drag, startPoint x: 845, startPoint y: 140, endPoint x: 792, endPoint y: 144, distance: 53.2
click at [792, 144] on input "text" at bounding box center [1101, 140] width 660 height 25
type input "te"
click at [1373, 801] on button "Cancel" at bounding box center [1373, 802] width 47 height 24
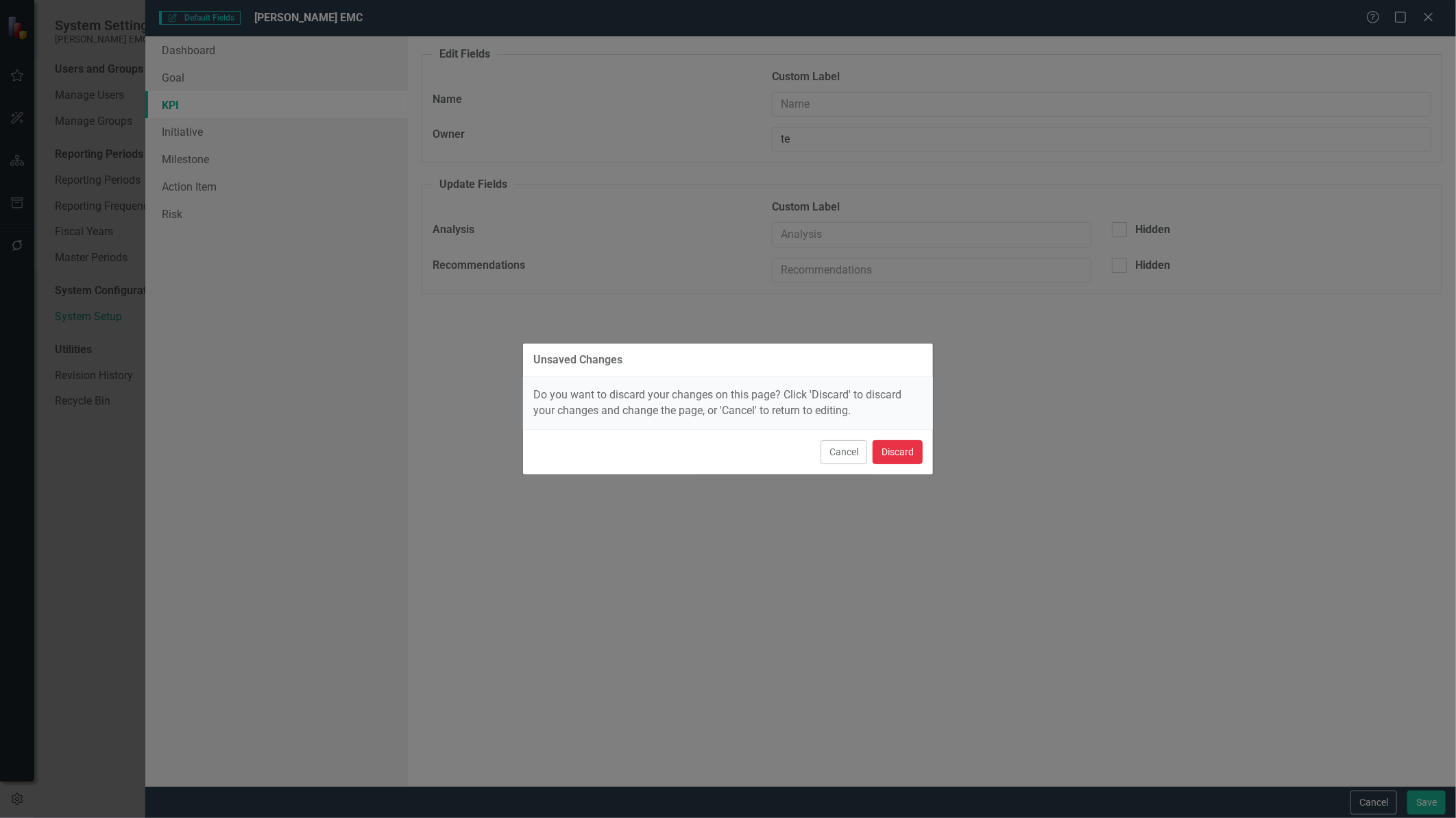
click at [889, 453] on button "Discard" at bounding box center [898, 452] width 50 height 24
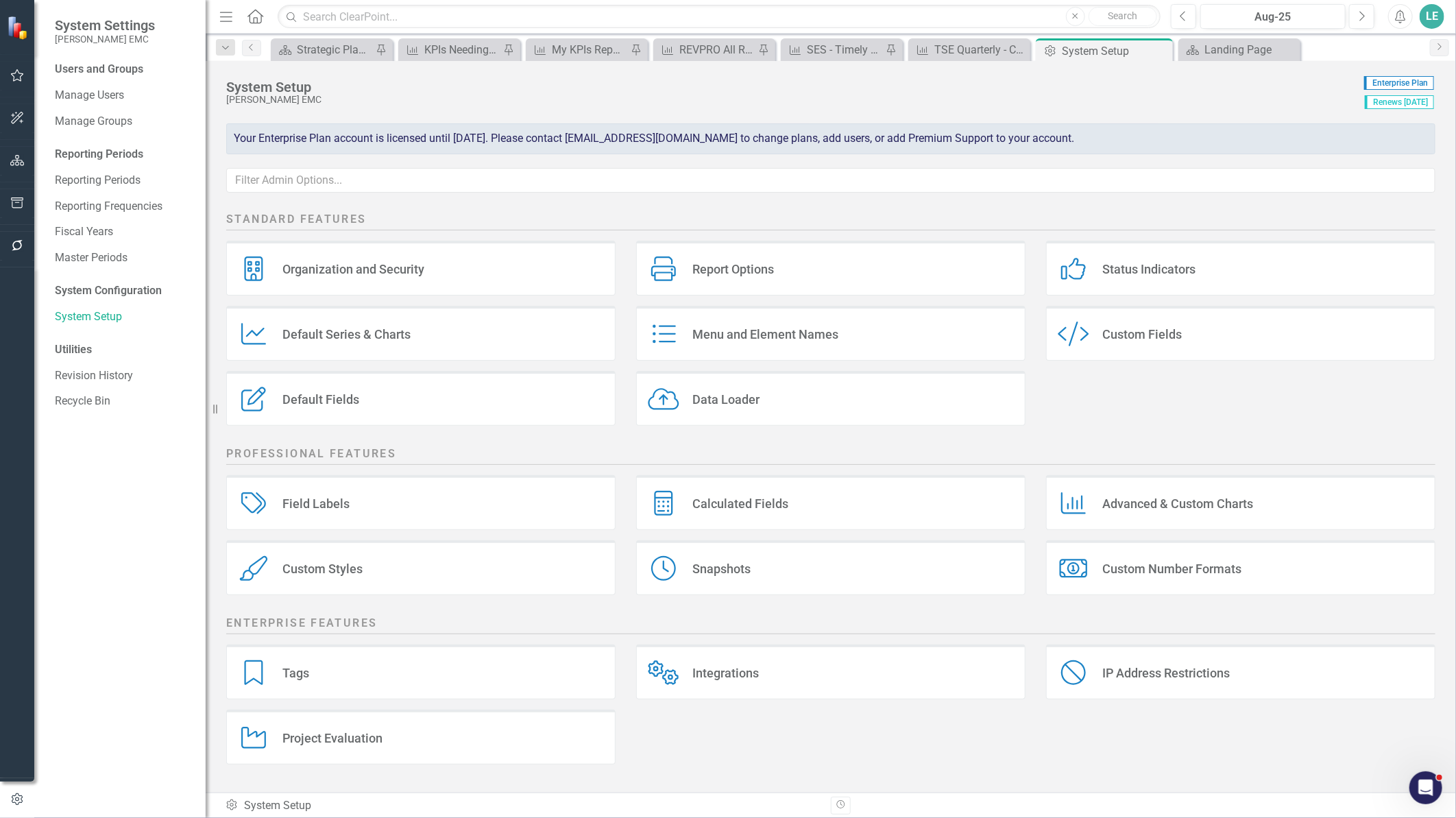
click at [392, 392] on div "Default Fields Default Fields" at bounding box center [420, 398] width 389 height 55
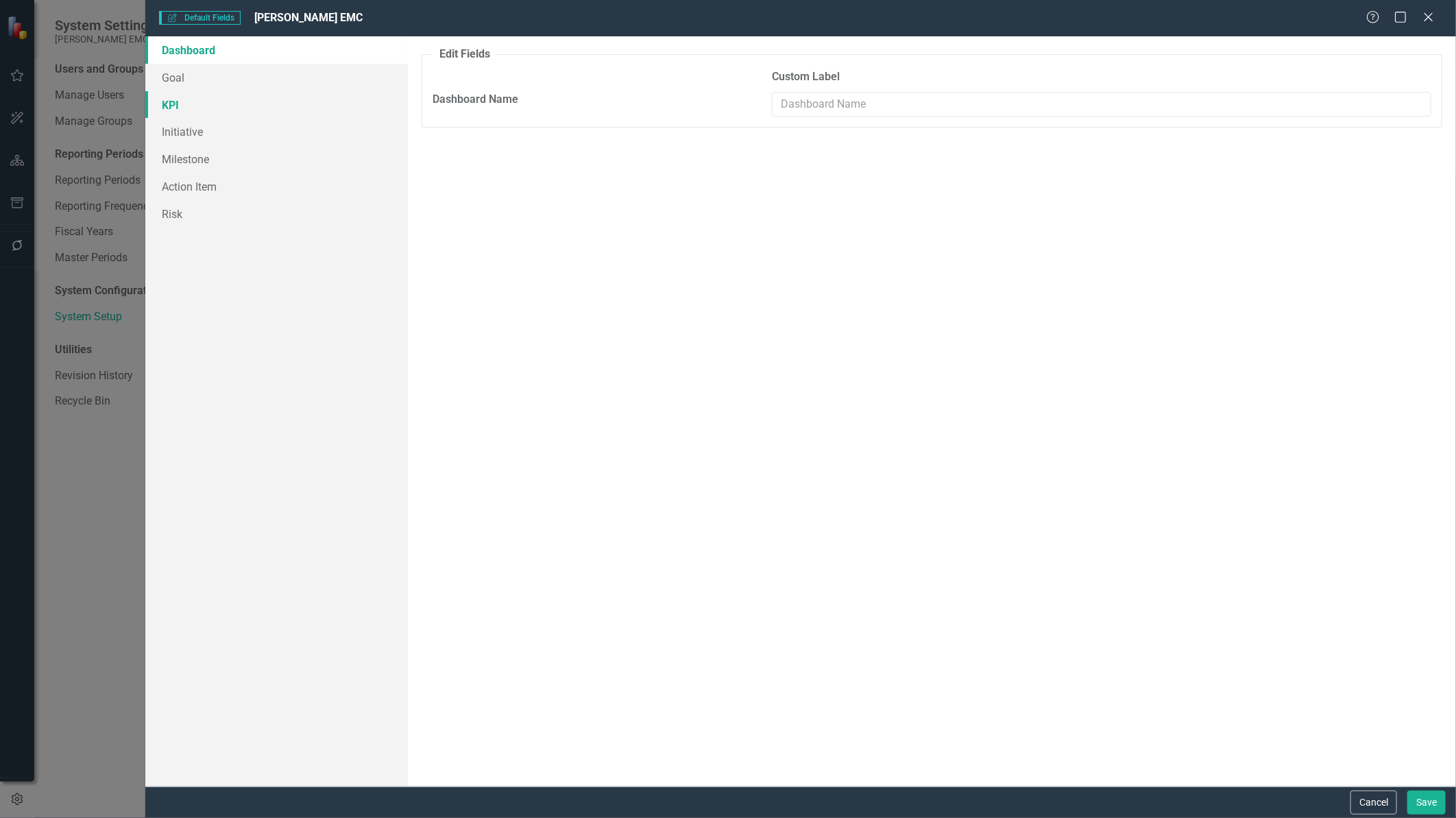
click at [222, 104] on link "KPI" at bounding box center [276, 104] width 262 height 27
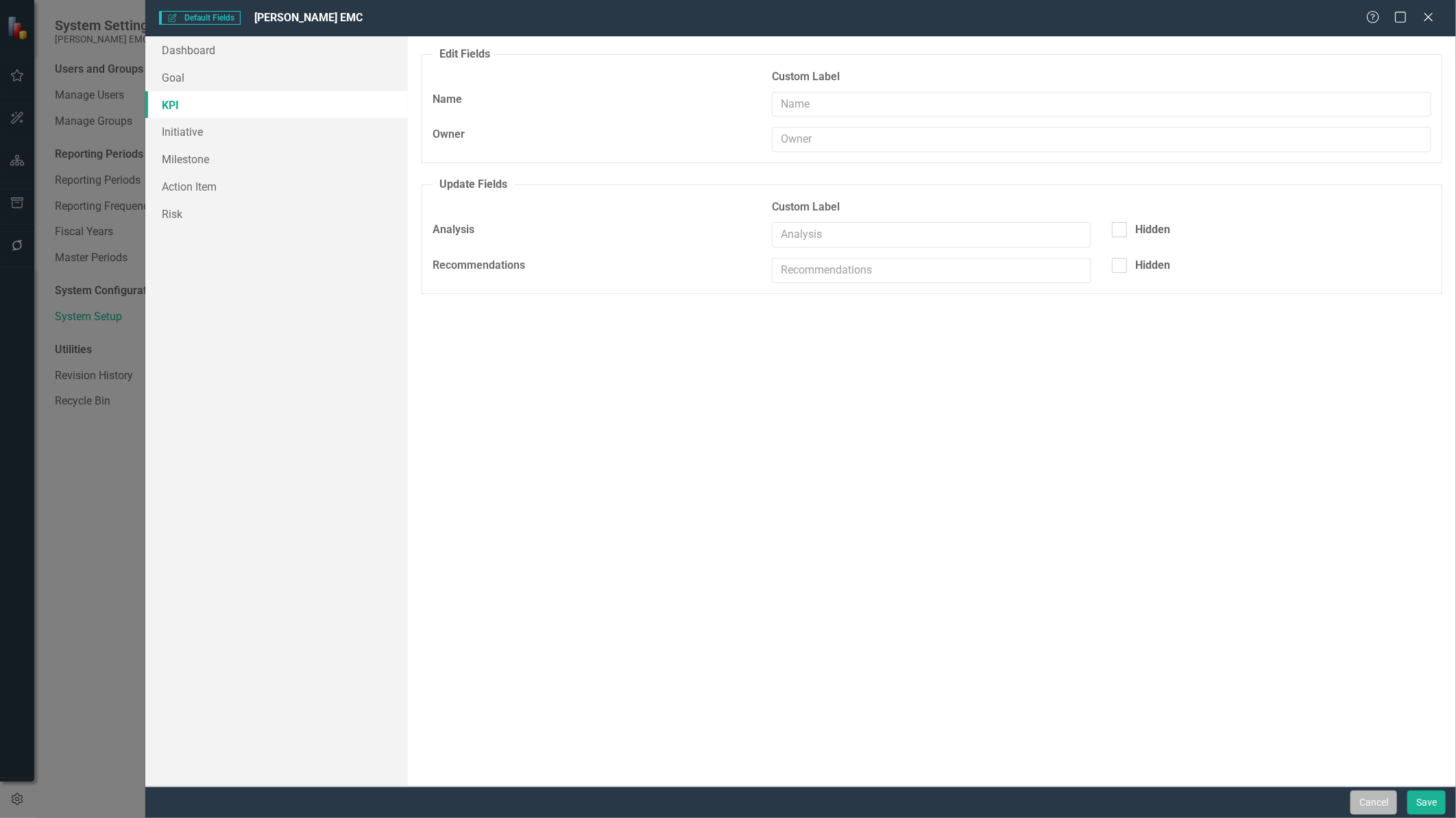
click at [1353, 800] on button "Cancel" at bounding box center [1373, 802] width 47 height 24
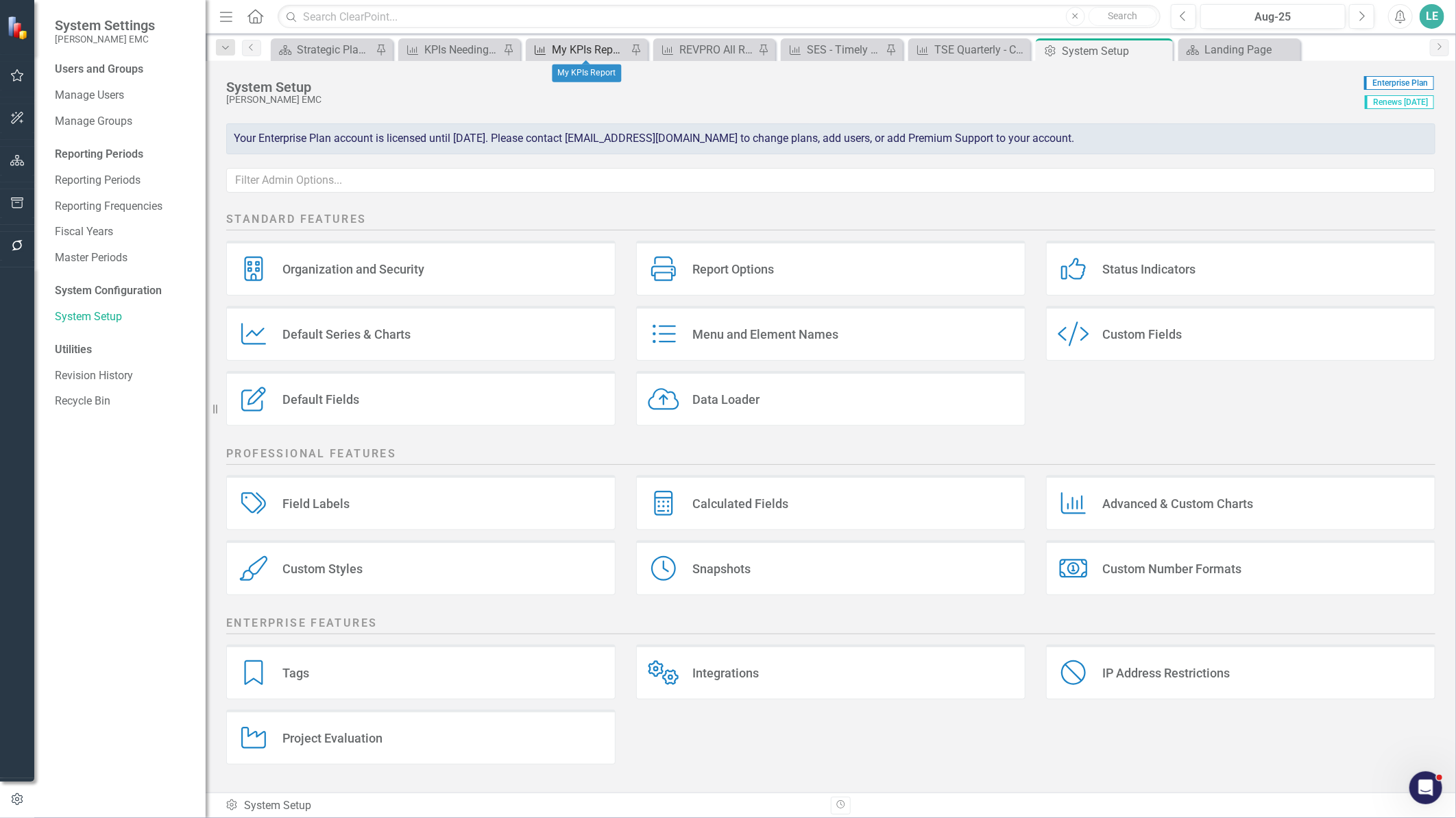
click at [575, 44] on div "My KPIs Report" at bounding box center [589, 50] width 75 height 17
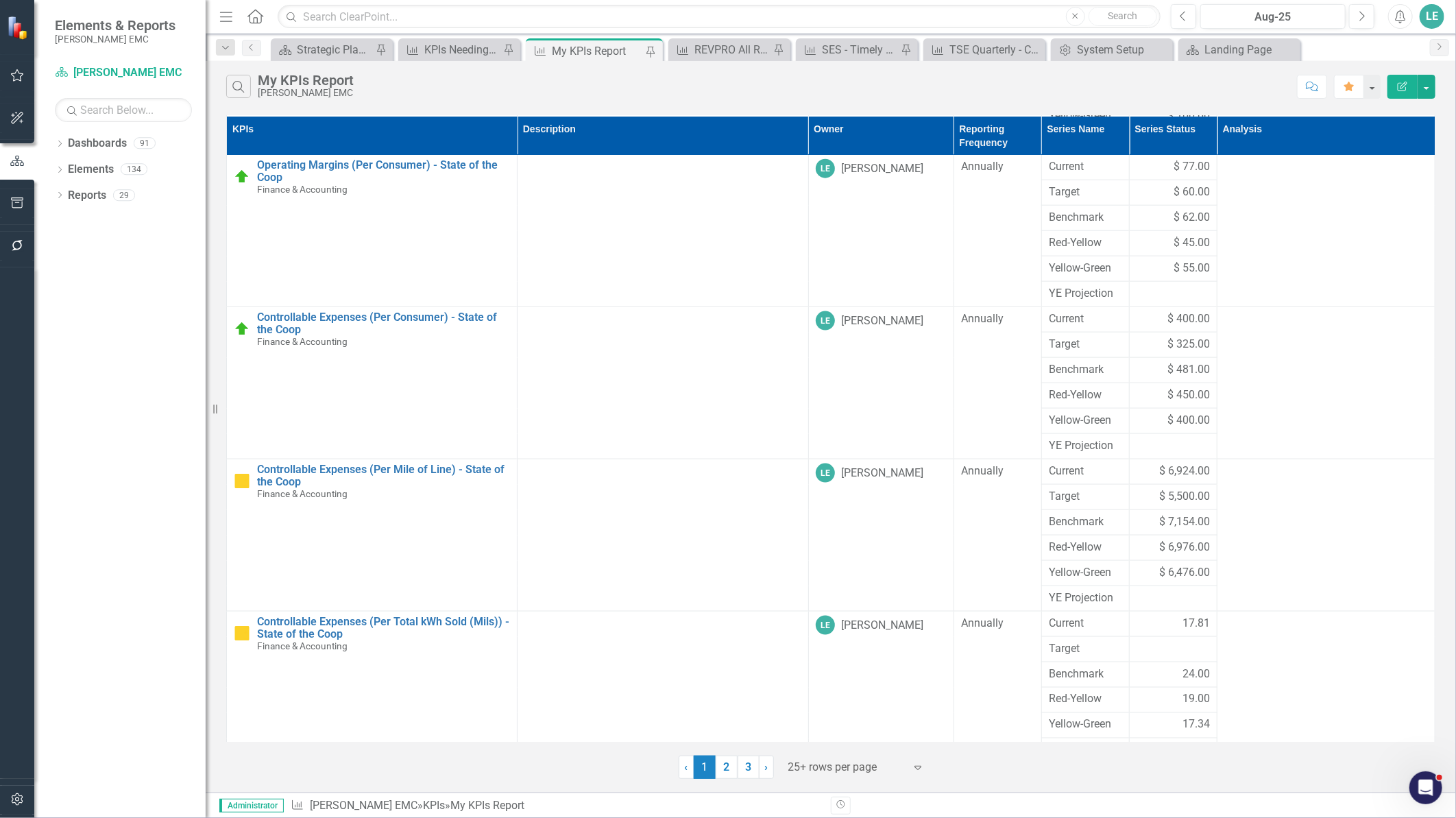
scroll to position [1346, 0]
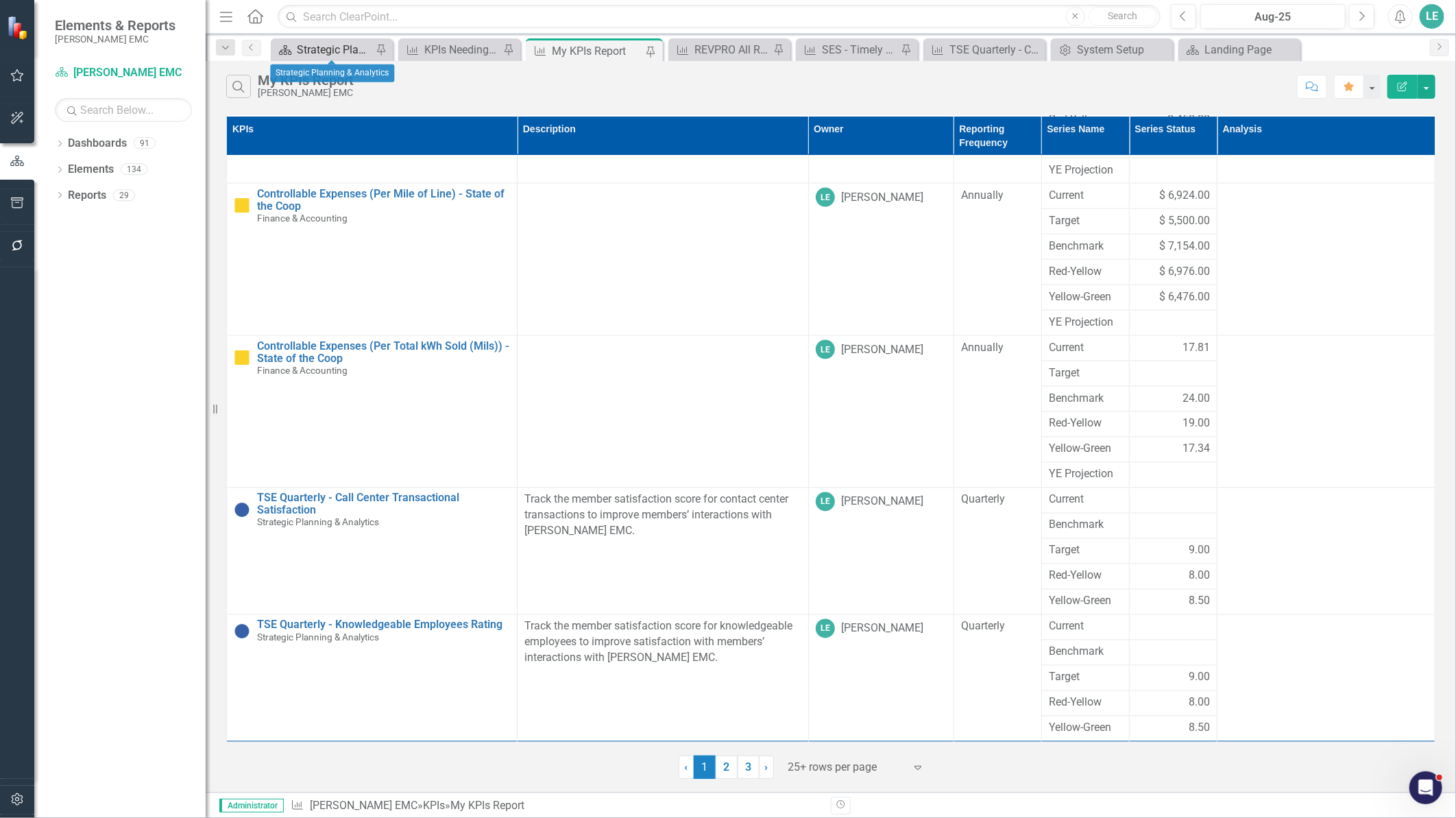
click at [329, 49] on div "Strategic Planning & Analytics" at bounding box center [335, 50] width 75 height 17
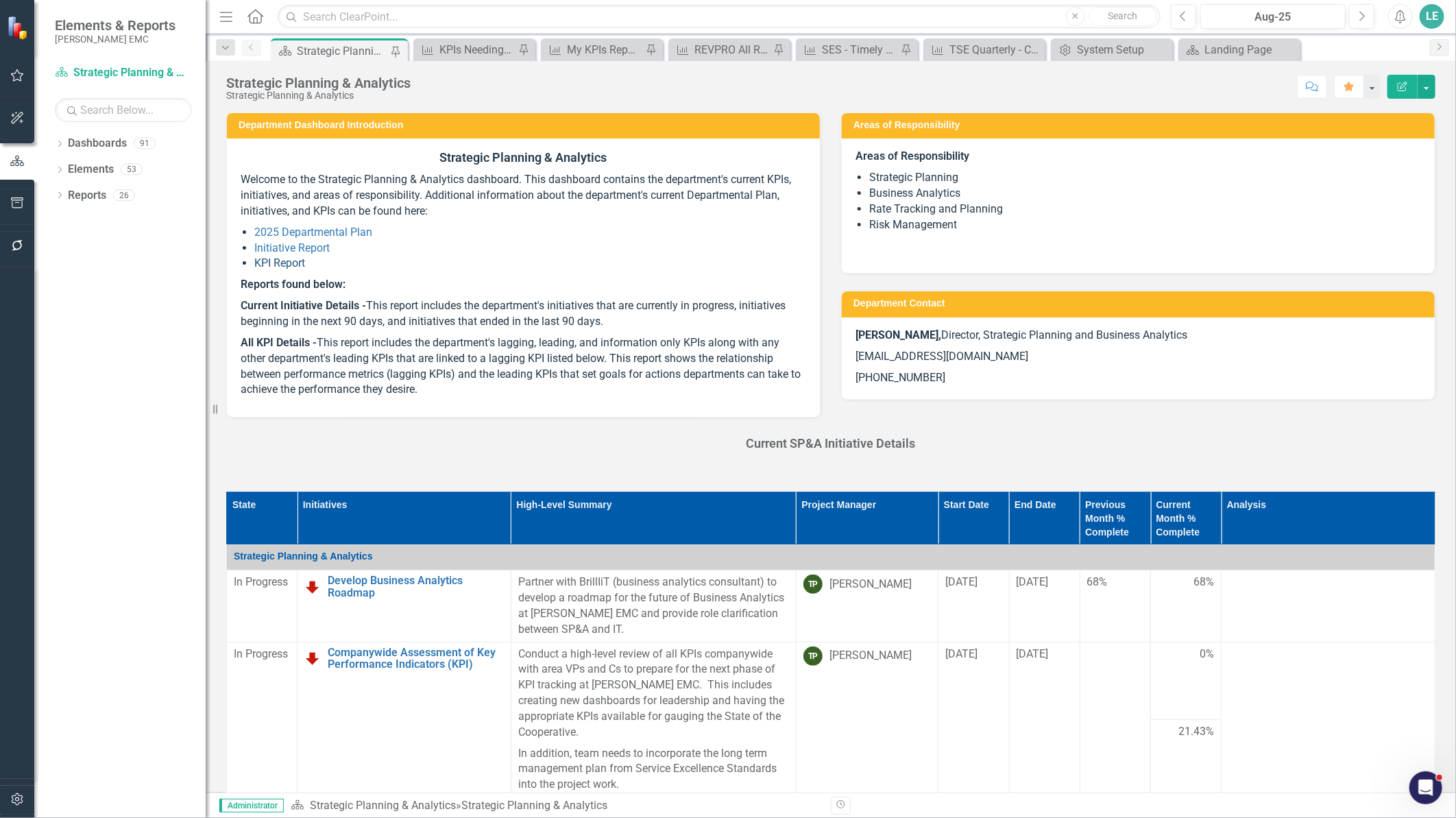
click at [286, 265] on link "KPI Report" at bounding box center [279, 263] width 51 height 13
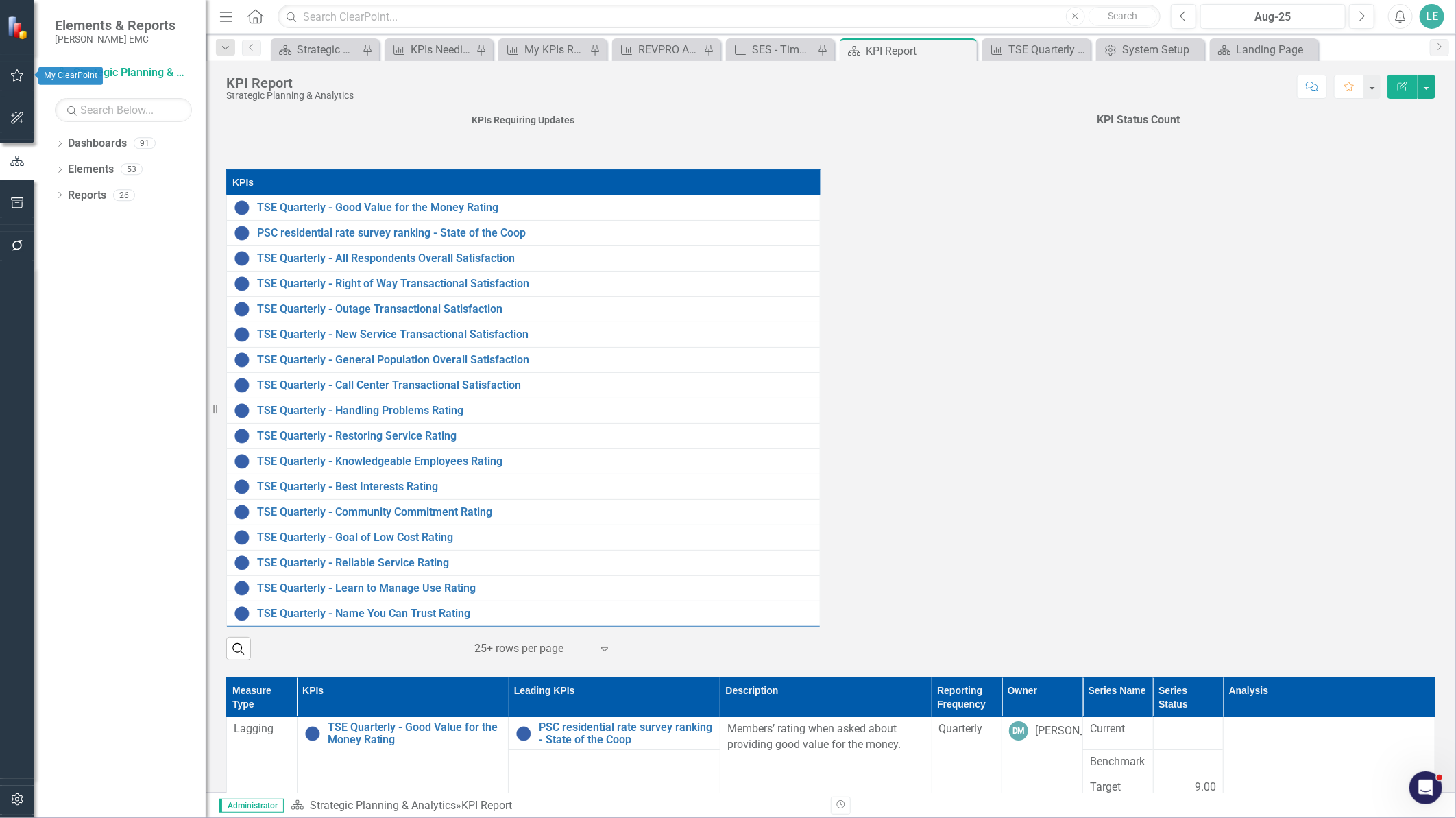
click at [4, 69] on button "button" at bounding box center [18, 76] width 31 height 29
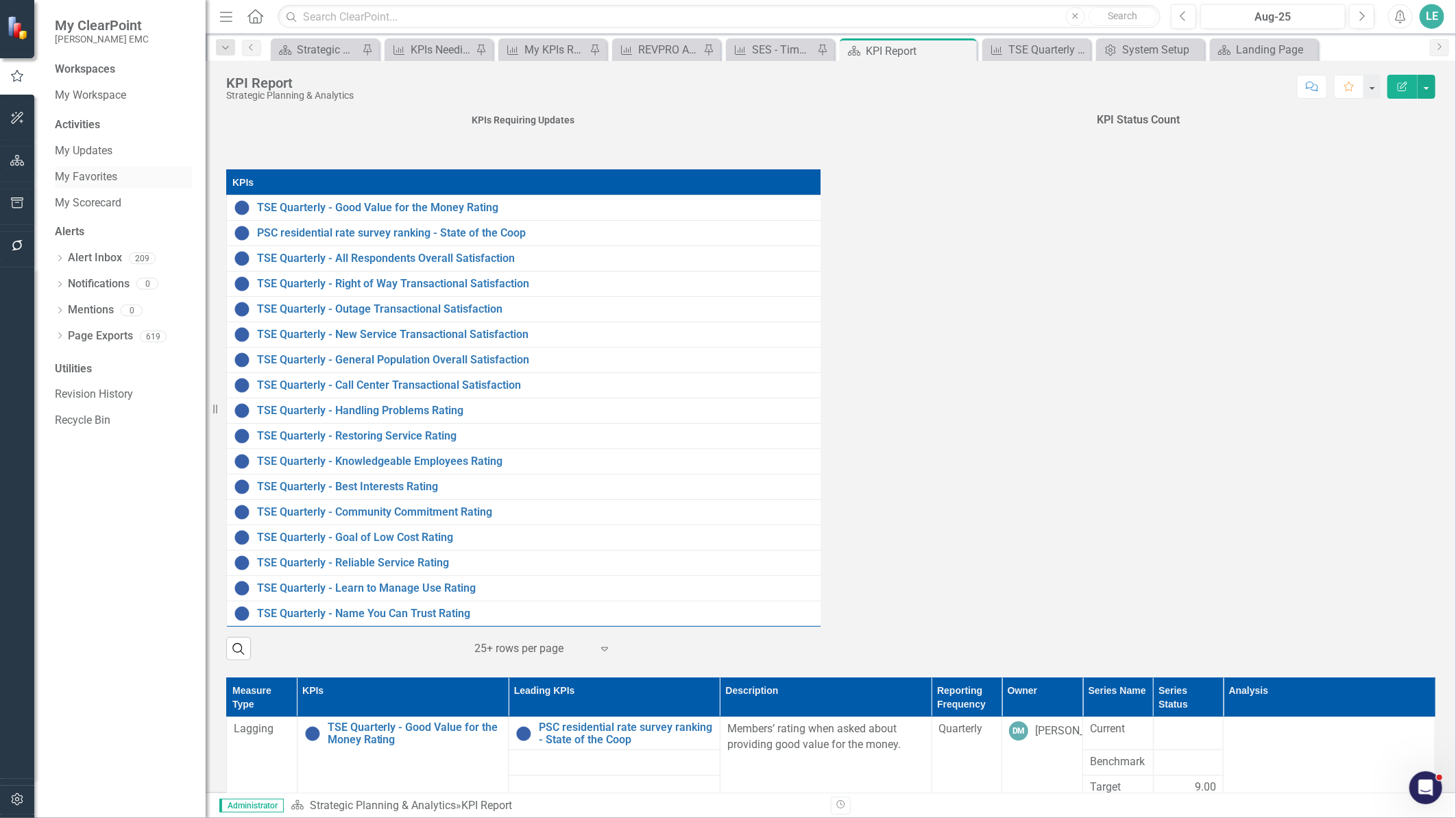
click at [104, 173] on link "My Favorites" at bounding box center [123, 177] width 137 height 16
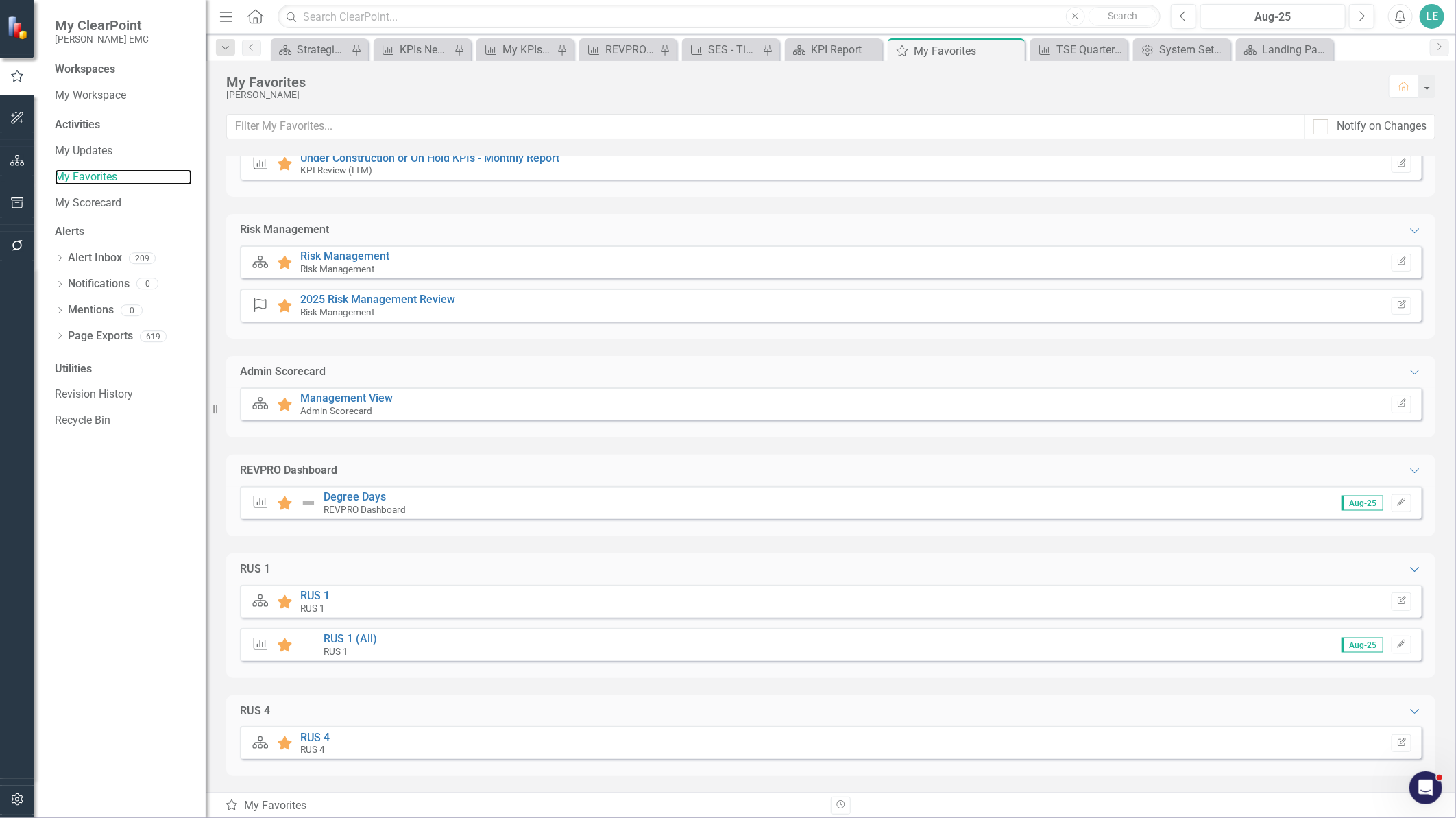
scroll to position [935, 0]
click at [334, 495] on link "Degree Days" at bounding box center [355, 496] width 62 height 13
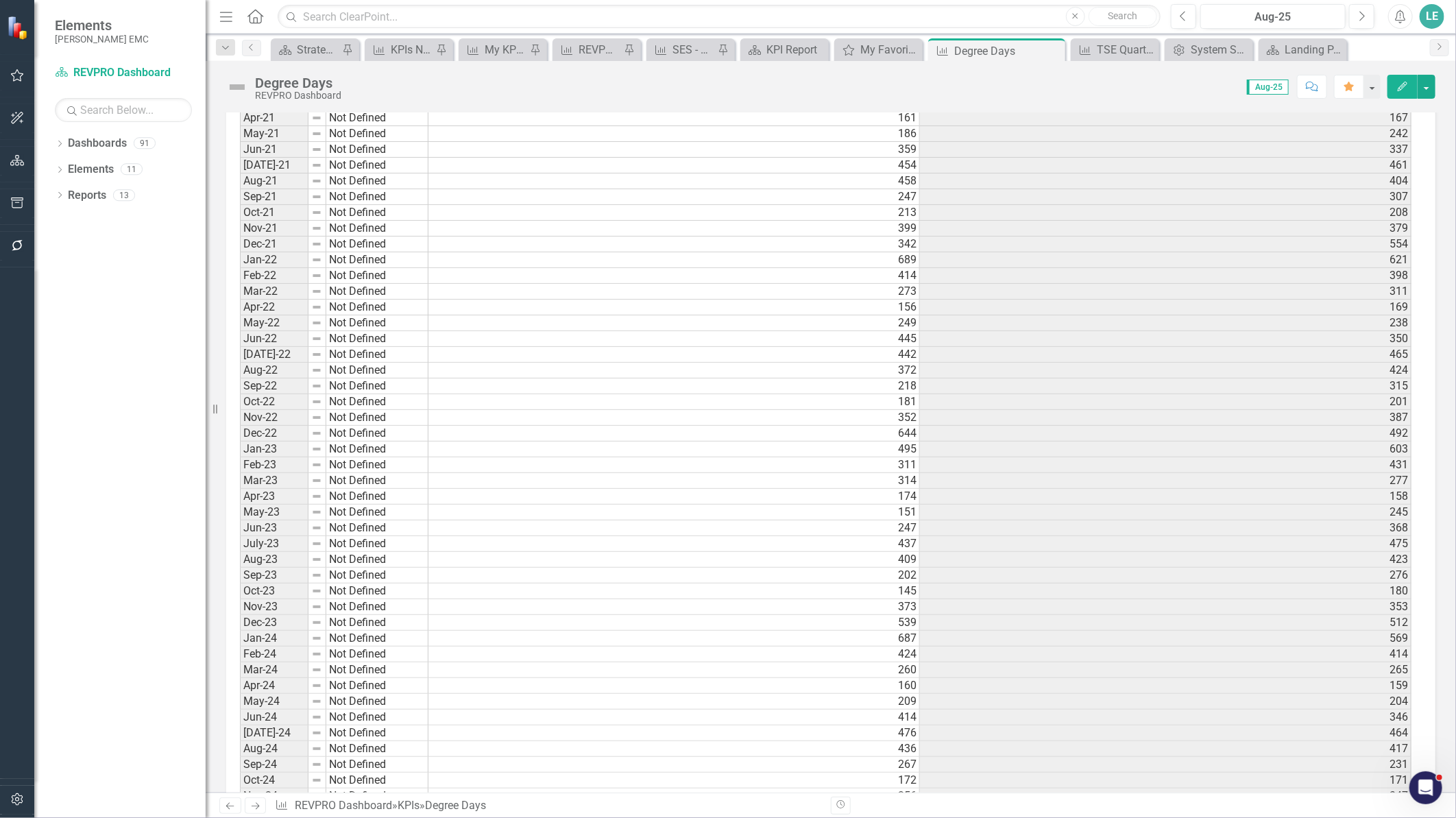
scroll to position [3458, 0]
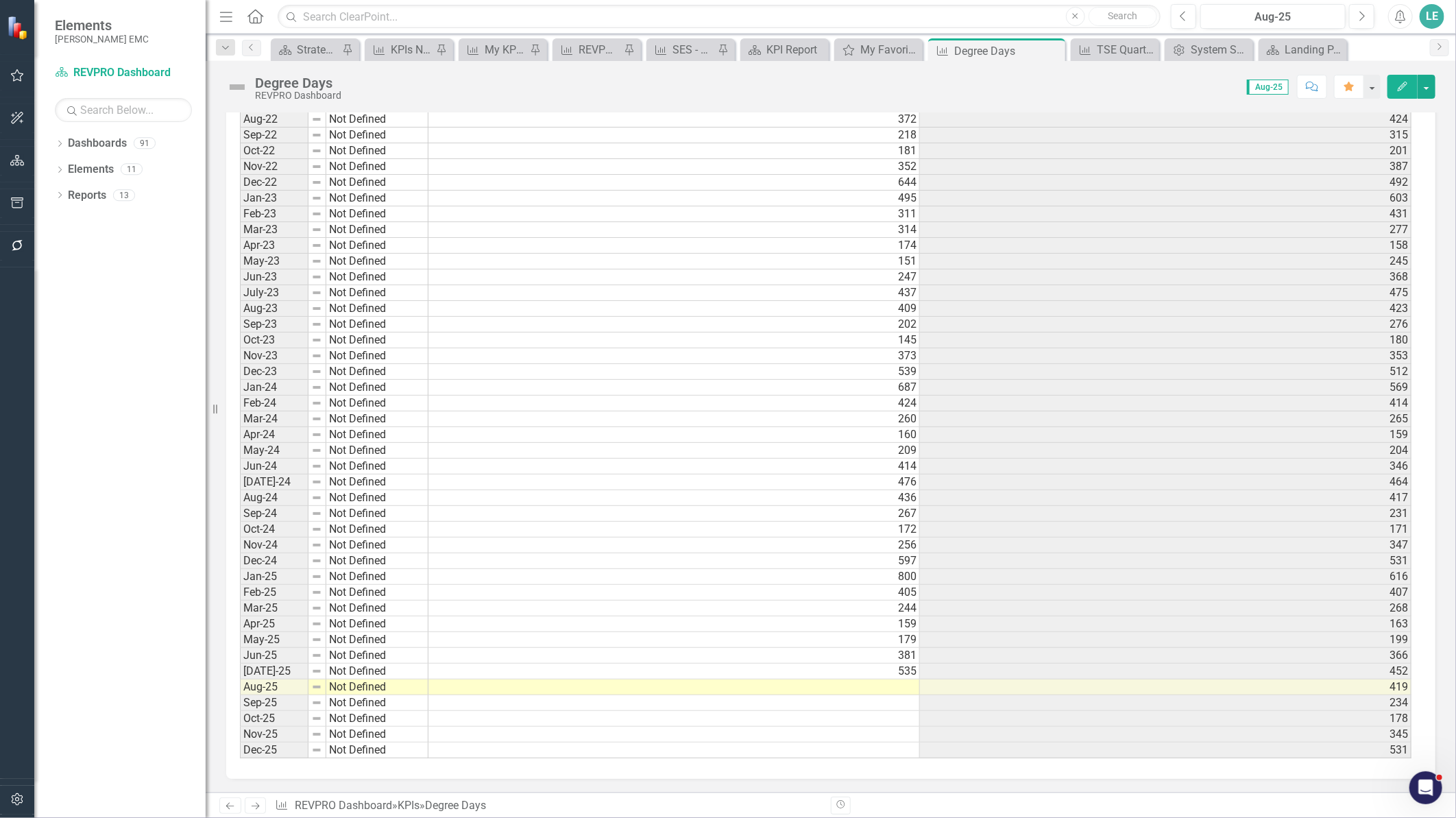
click at [896, 695] on td at bounding box center [674, 686] width 491 height 16
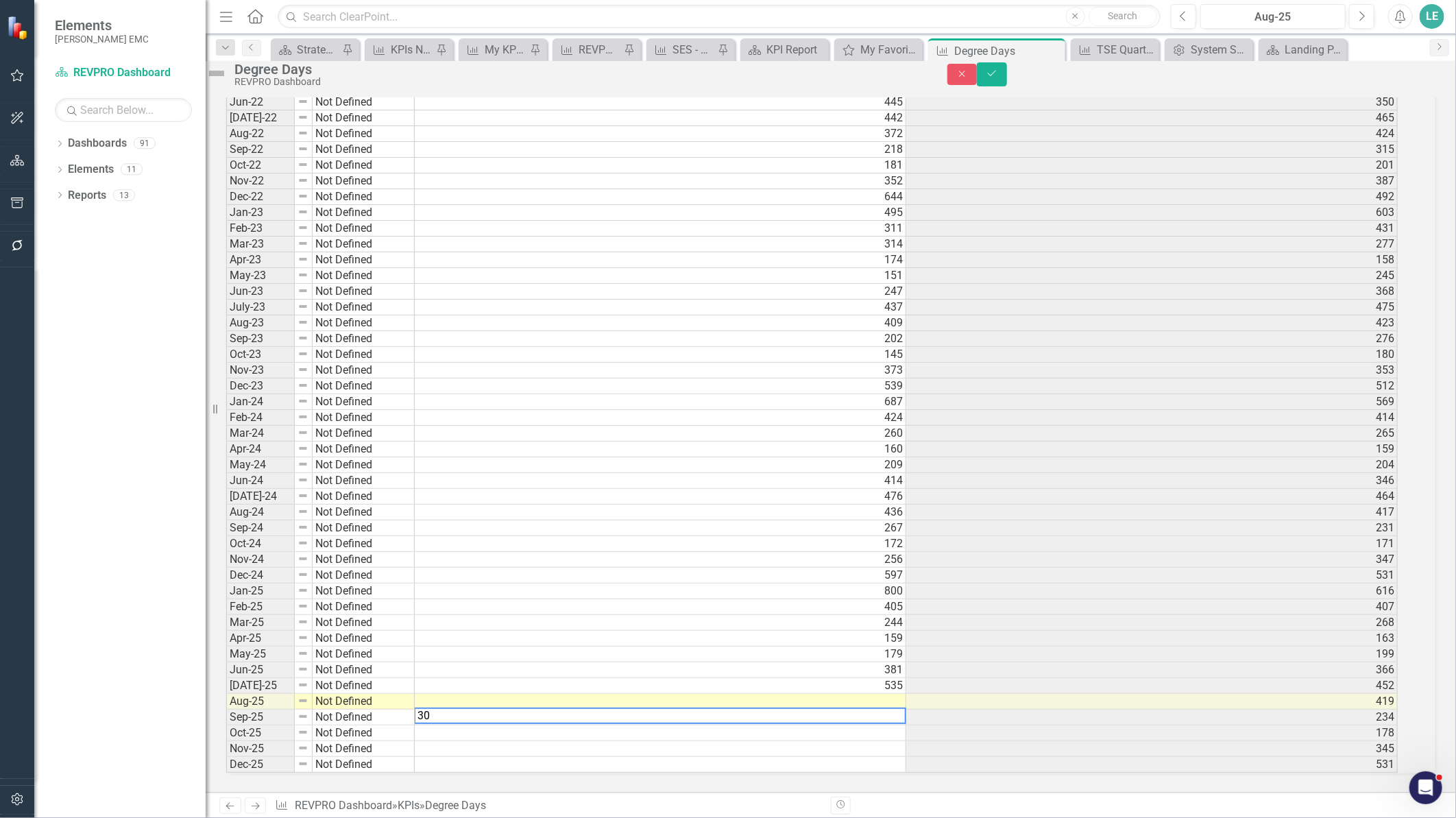
type textarea "308"
click at [1007, 82] on button "Save" at bounding box center [991, 74] width 30 height 24
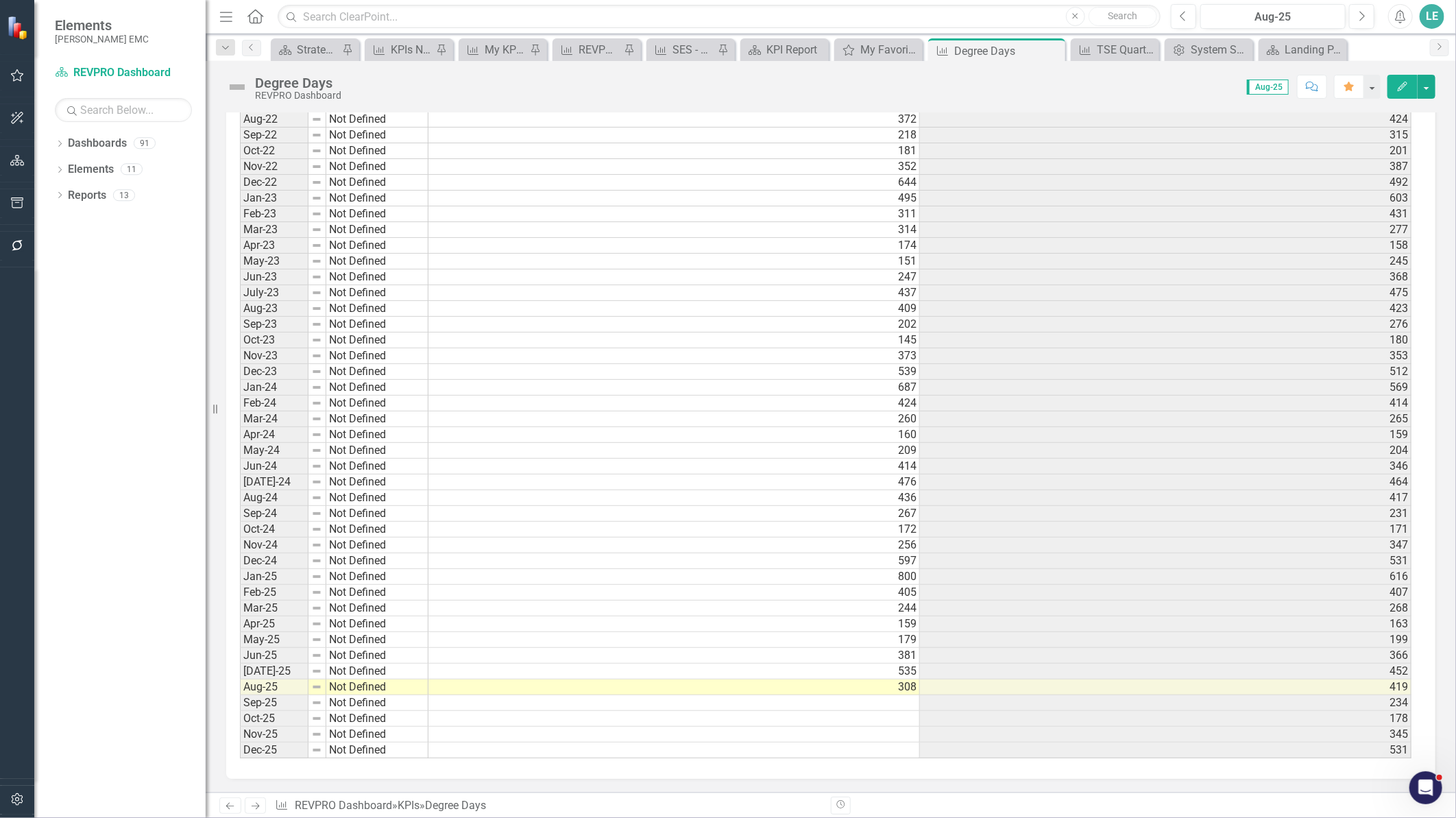
scroll to position [3459, 0]
click at [256, 13] on icon "Home" at bounding box center [255, 16] width 18 height 14
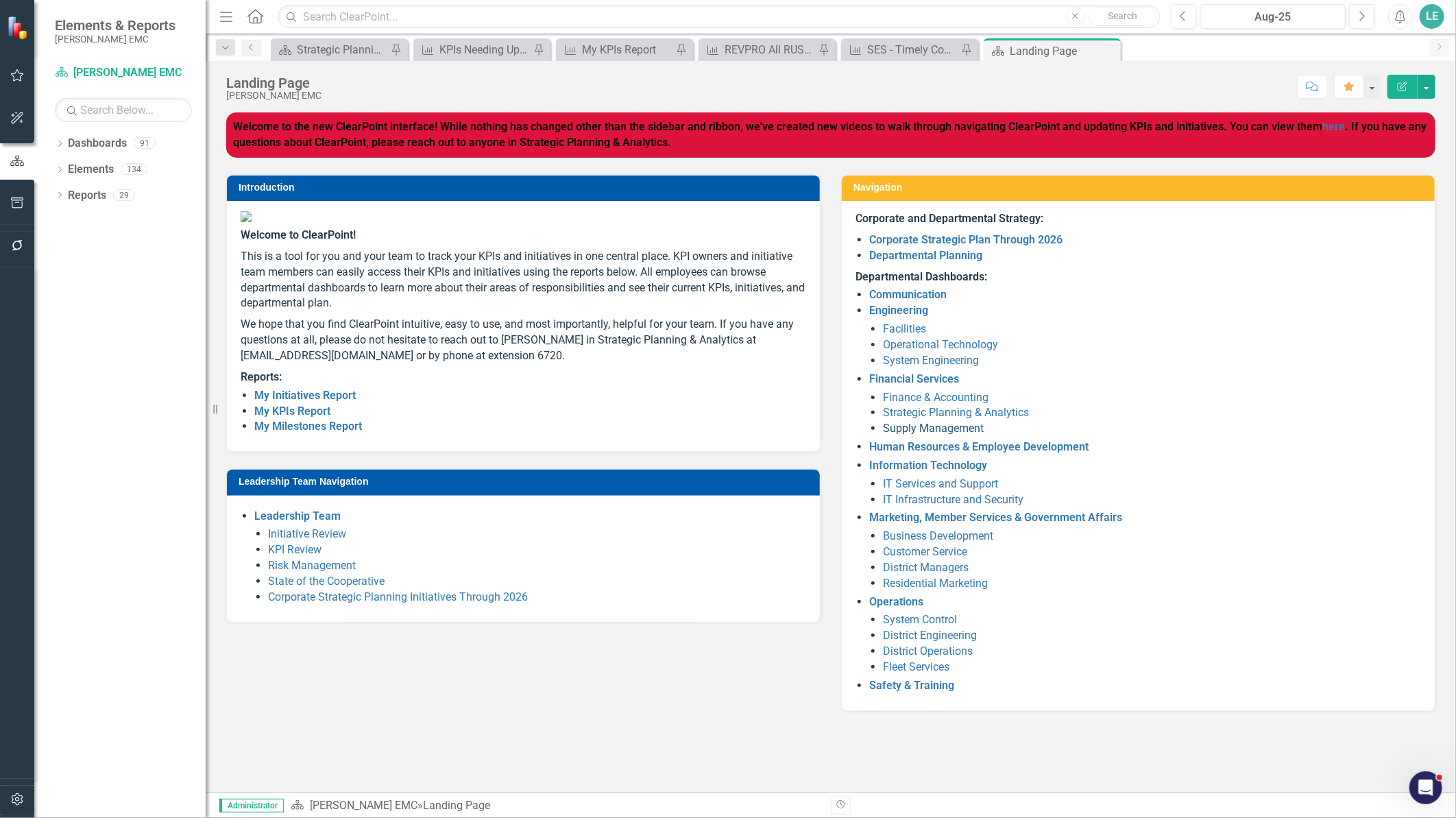
click at [926, 427] on link "Supply Management" at bounding box center [933, 429] width 100 height 13
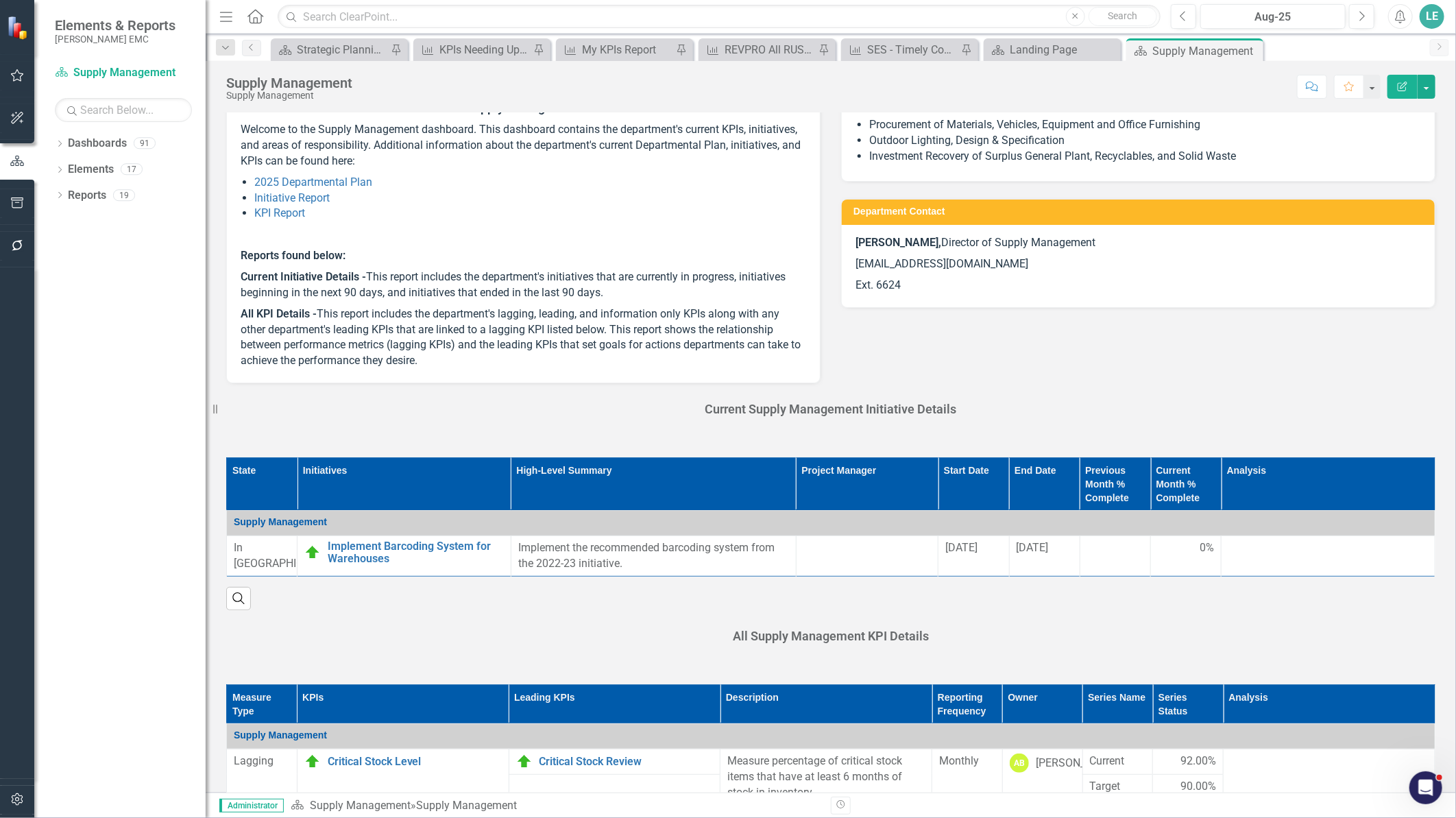
scroll to position [76, 0]
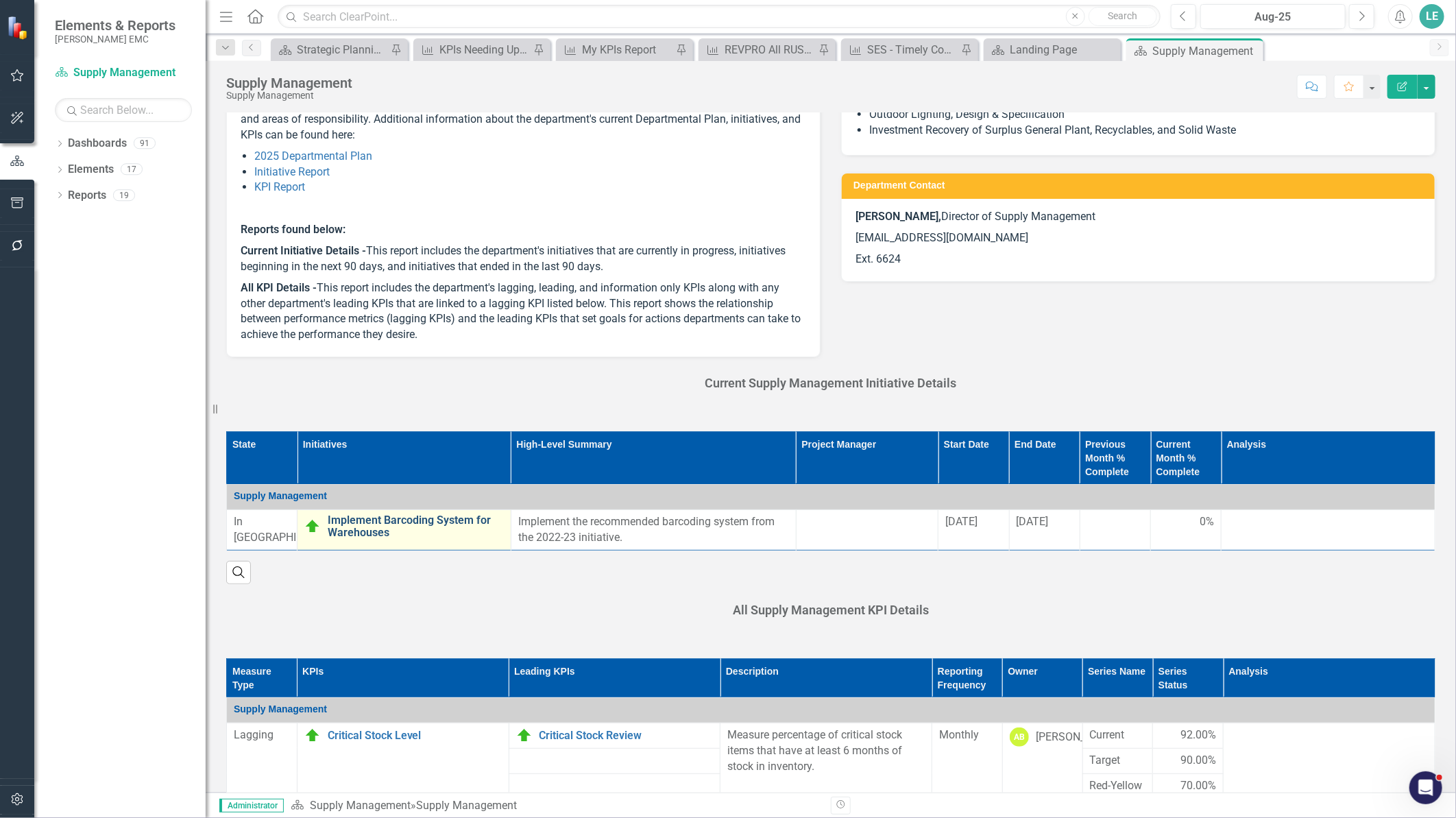
click at [361, 530] on link "Implement Barcoding System for Warehouses" at bounding box center [415, 526] width 176 height 24
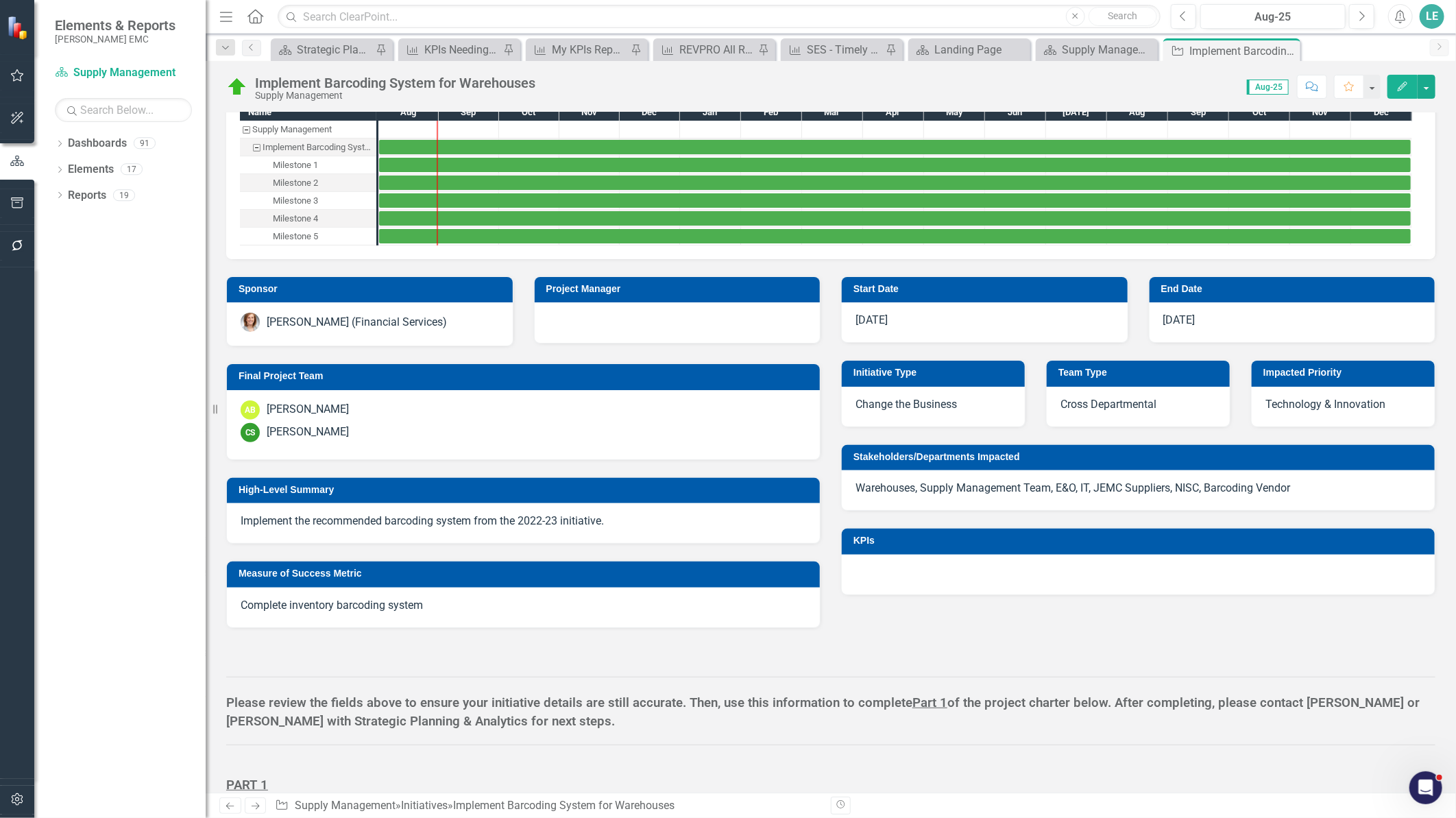
scroll to position [152, 0]
